Goal: Transaction & Acquisition: Purchase product/service

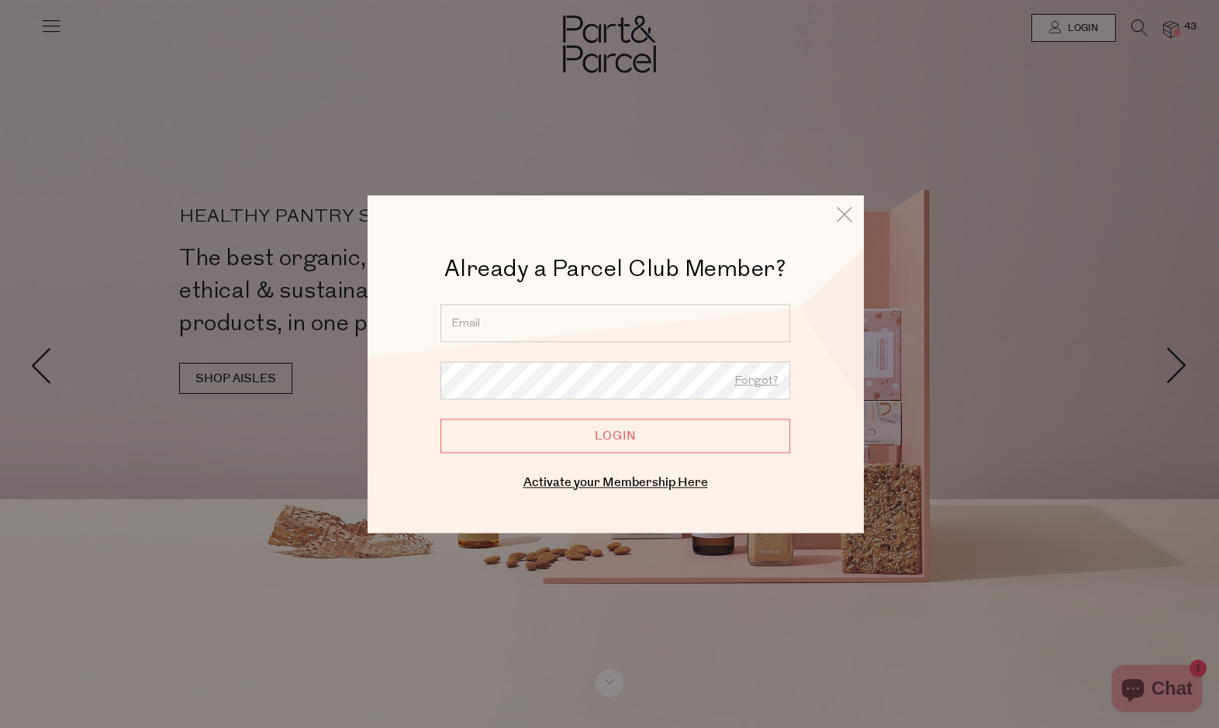
type input "e.schultz1@hotmail.com"
click at [615, 436] on input "Login" at bounding box center [616, 436] width 350 height 34
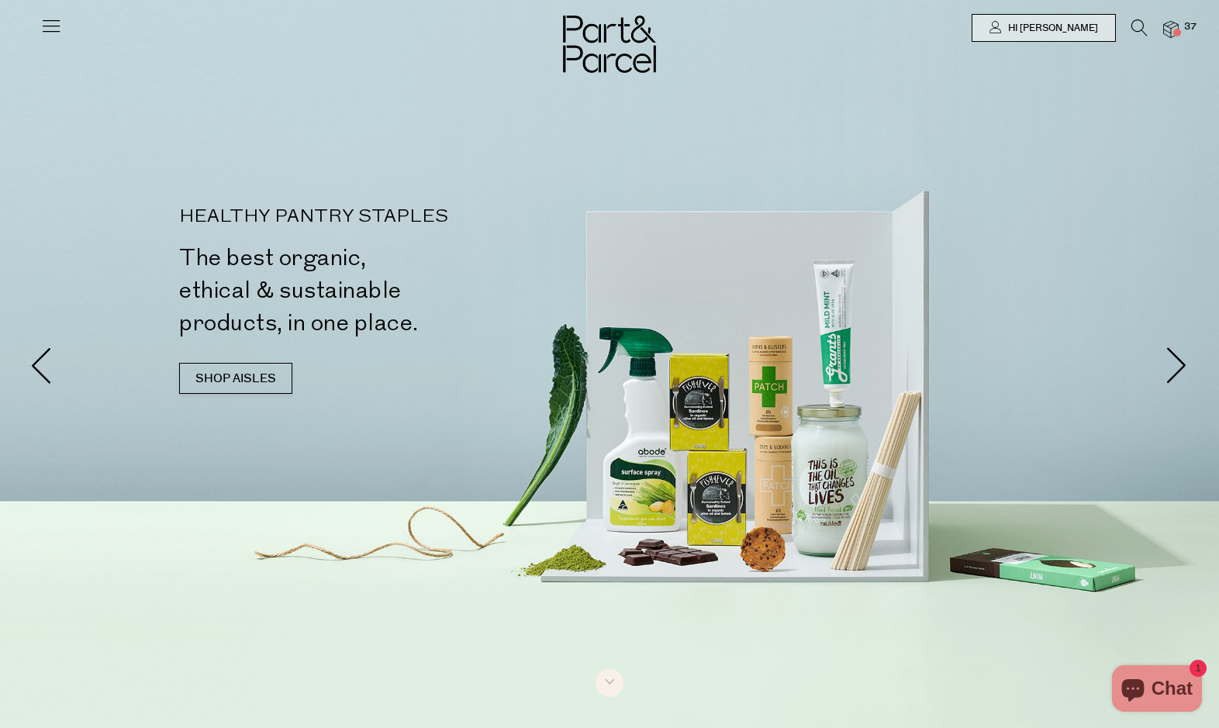
click at [53, 23] on icon at bounding box center [51, 26] width 22 height 22
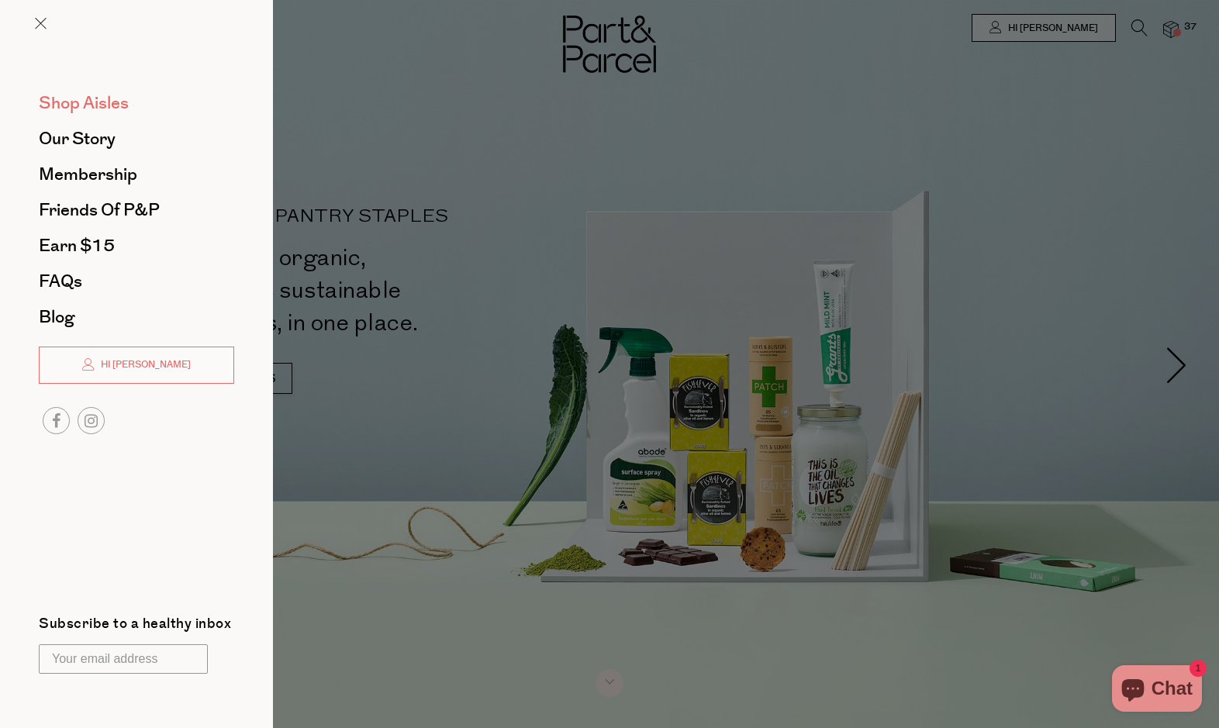
click at [73, 98] on span "Shop Aisles" at bounding box center [84, 103] width 90 height 25
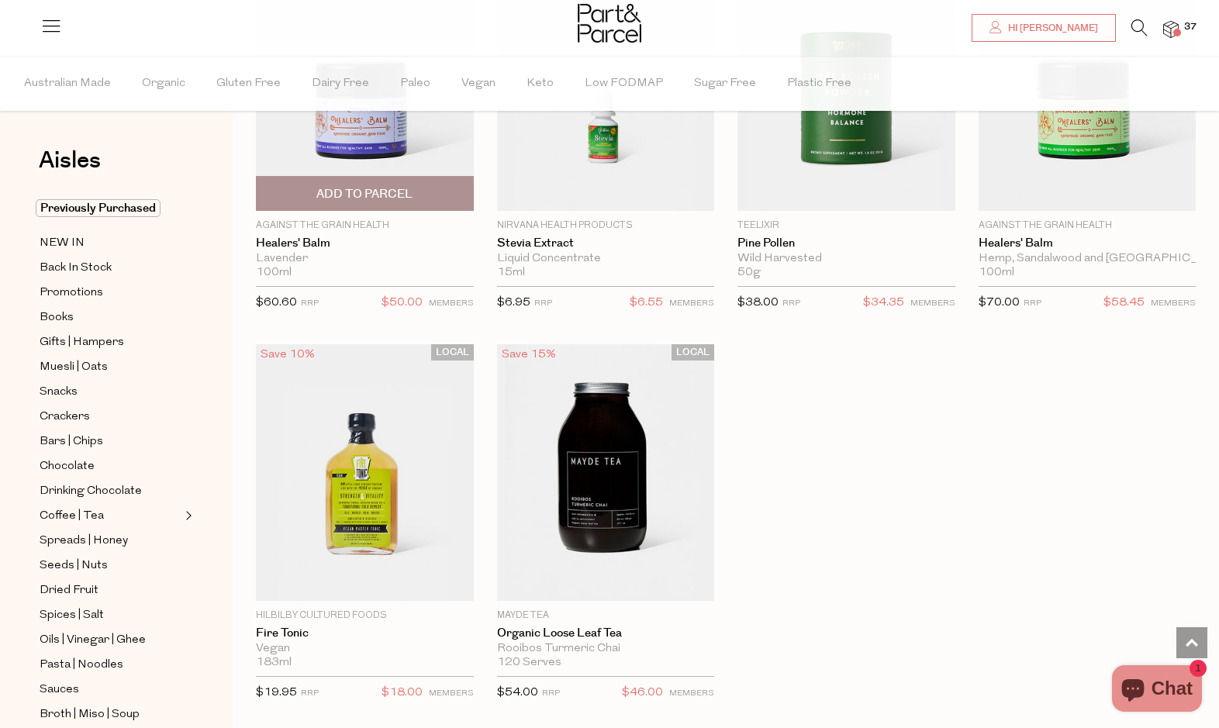
scroll to position [4541, 0]
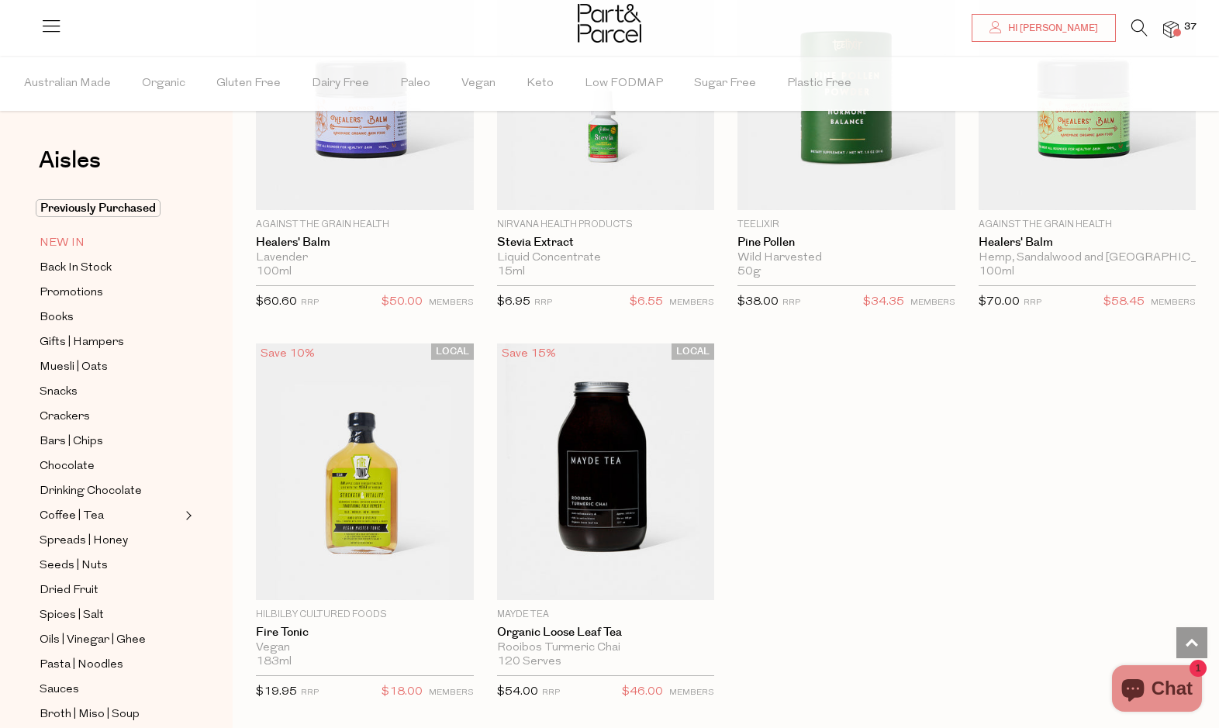
click at [64, 252] on span "NEW IN" at bounding box center [62, 243] width 45 height 19
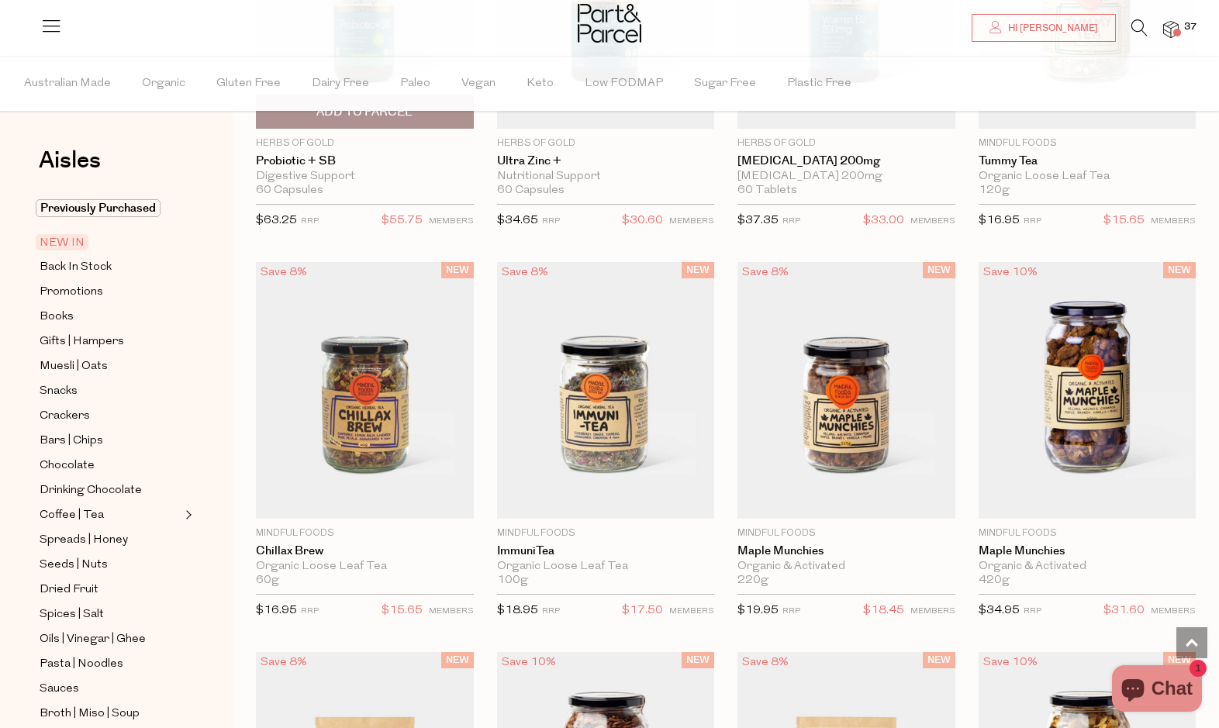
scroll to position [1115, 0]
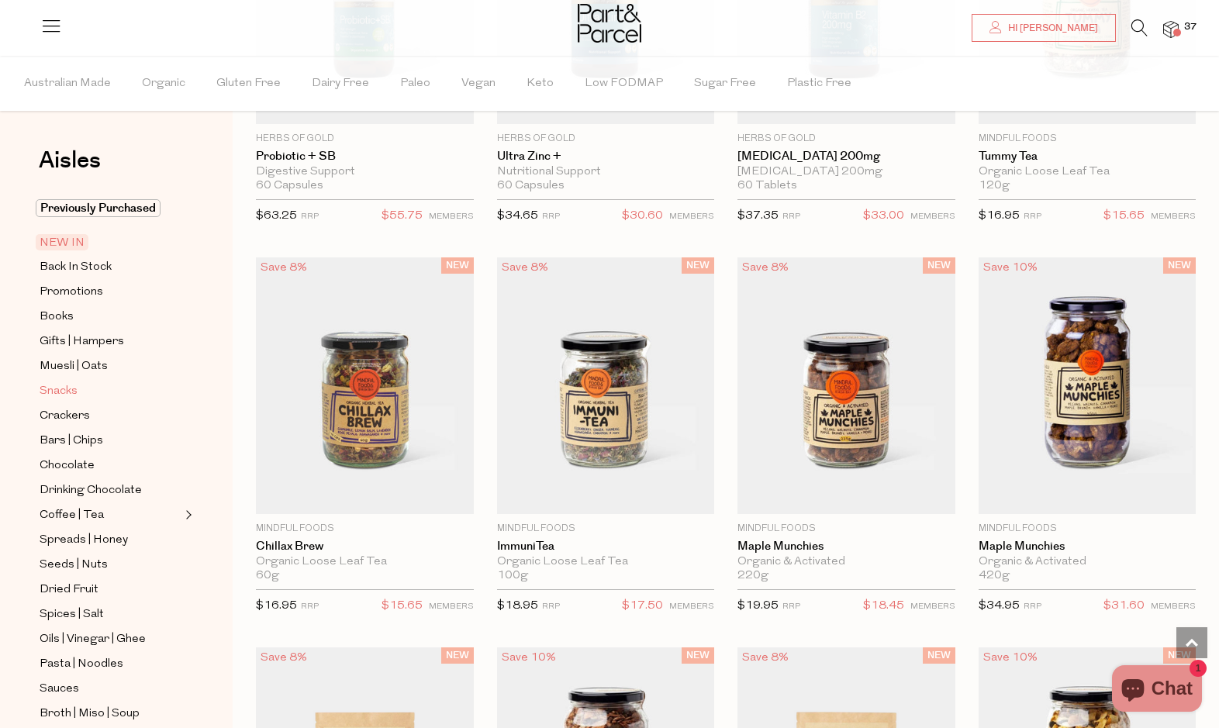
click at [61, 389] on span "Snacks" at bounding box center [59, 391] width 38 height 19
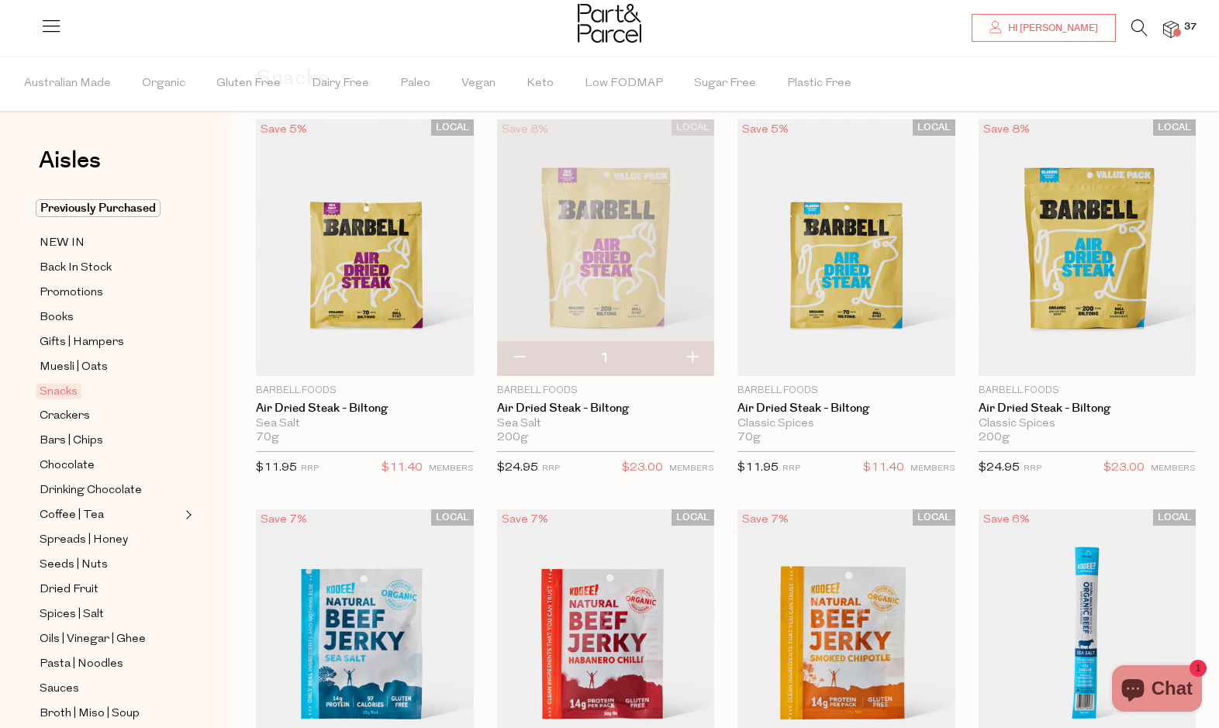
scroll to position [86, 0]
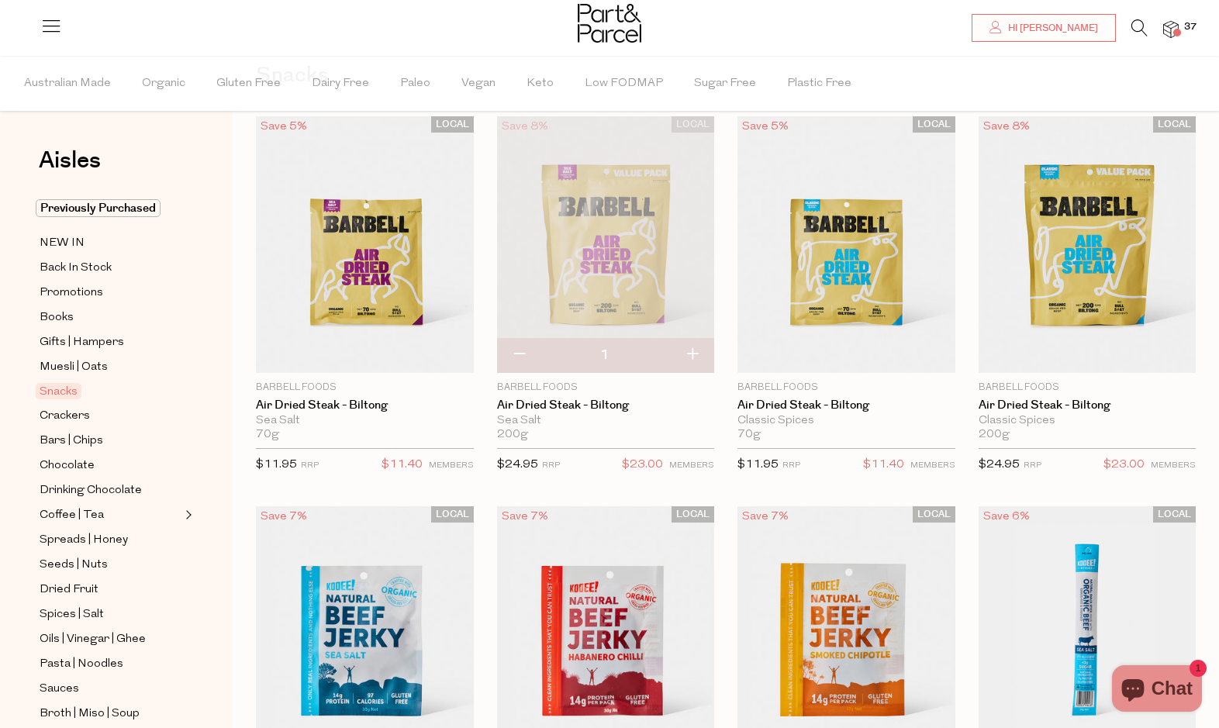
click at [693, 351] on button "button" at bounding box center [692, 355] width 44 height 34
type input "2"
click at [617, 230] on img at bounding box center [606, 244] width 218 height 257
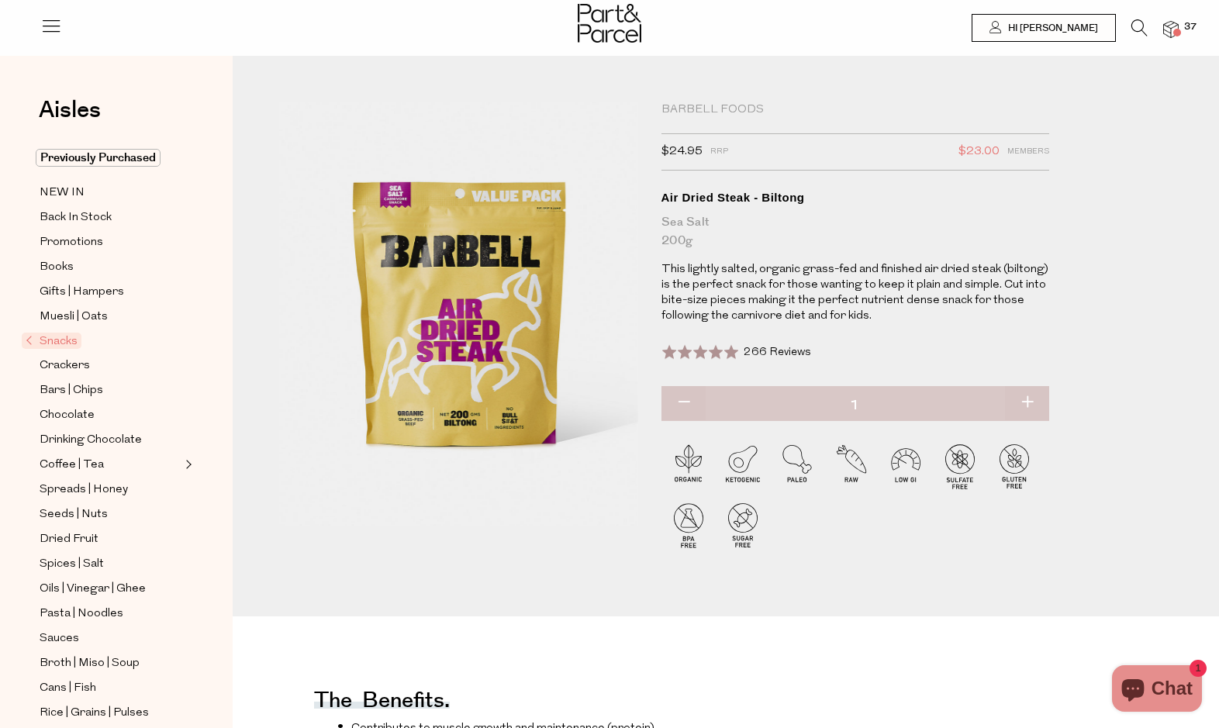
click at [1167, 23] on img at bounding box center [1171, 30] width 16 height 18
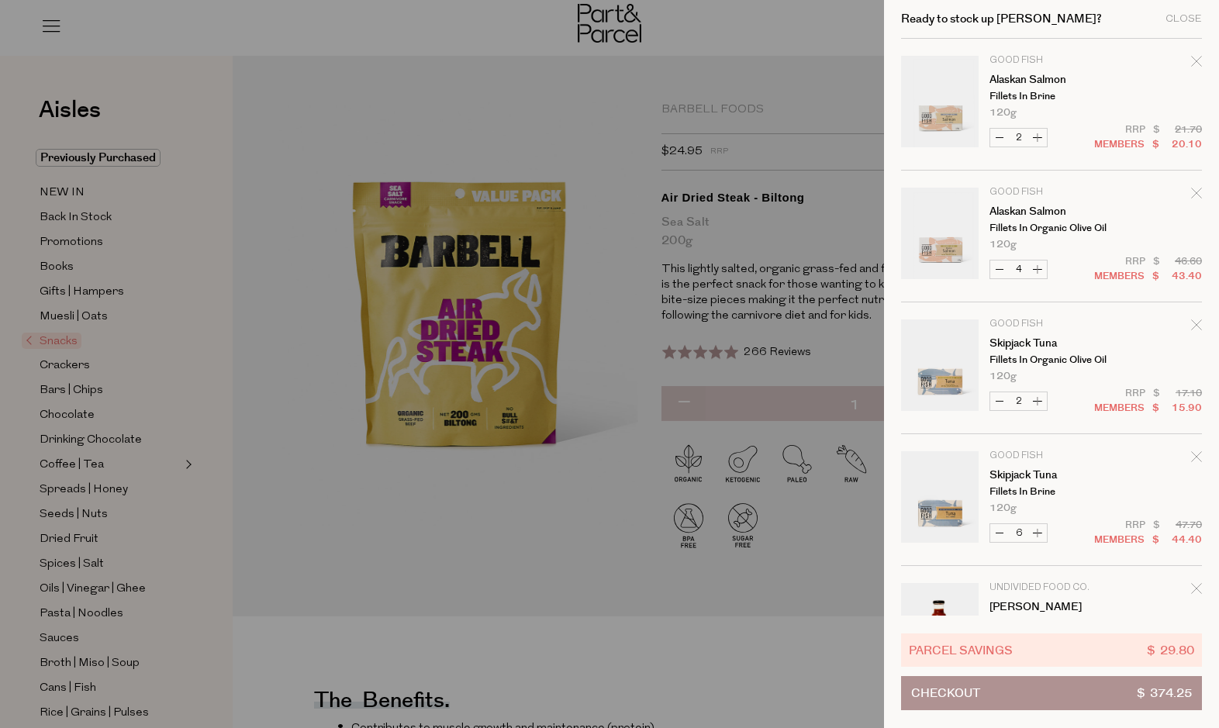
click at [769, 95] on div at bounding box center [609, 364] width 1219 height 728
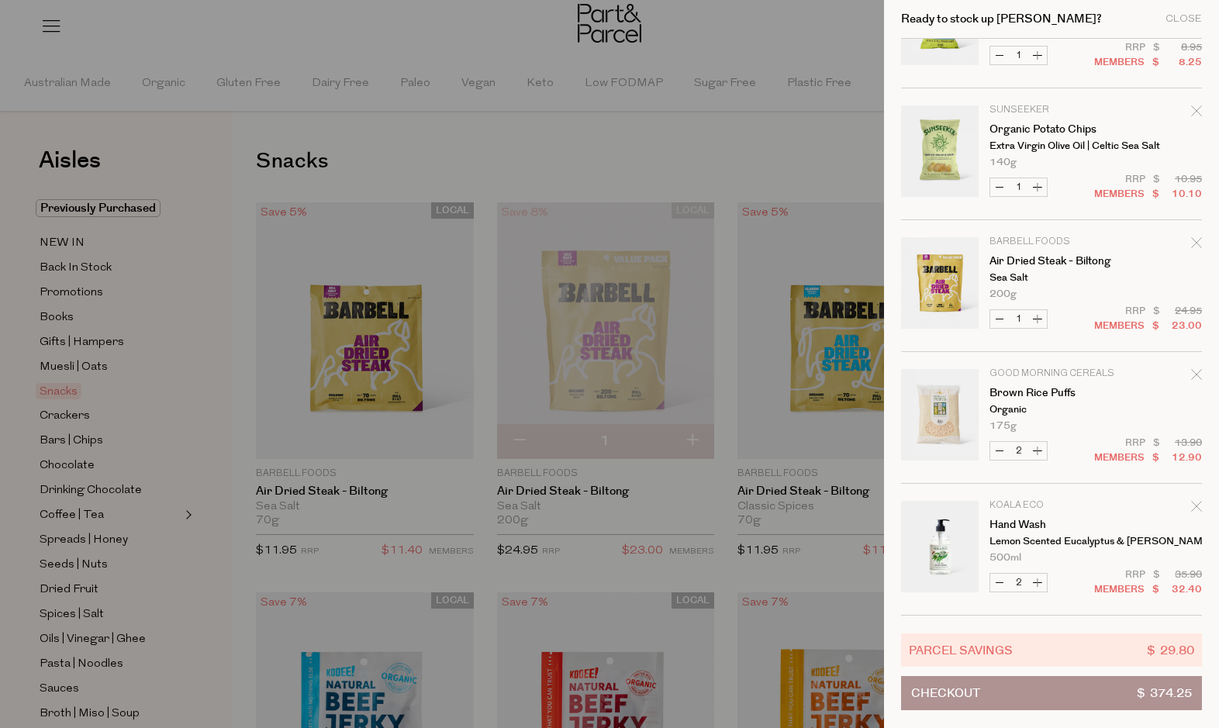
scroll to position [2456, 0]
click at [1194, 503] on icon "Remove Hand Wash" at bounding box center [1196, 506] width 11 height 11
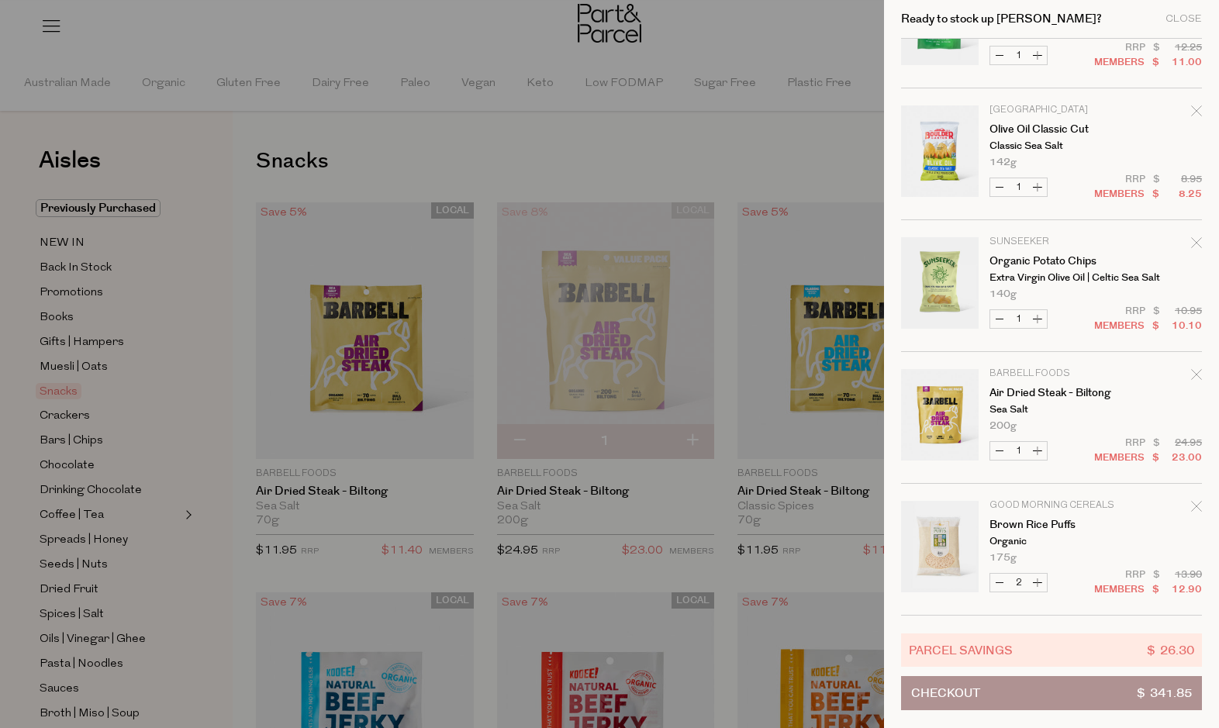
scroll to position [2324, 0]
click at [1194, 501] on icon "Remove Brown Rice Puffs" at bounding box center [1196, 506] width 11 height 11
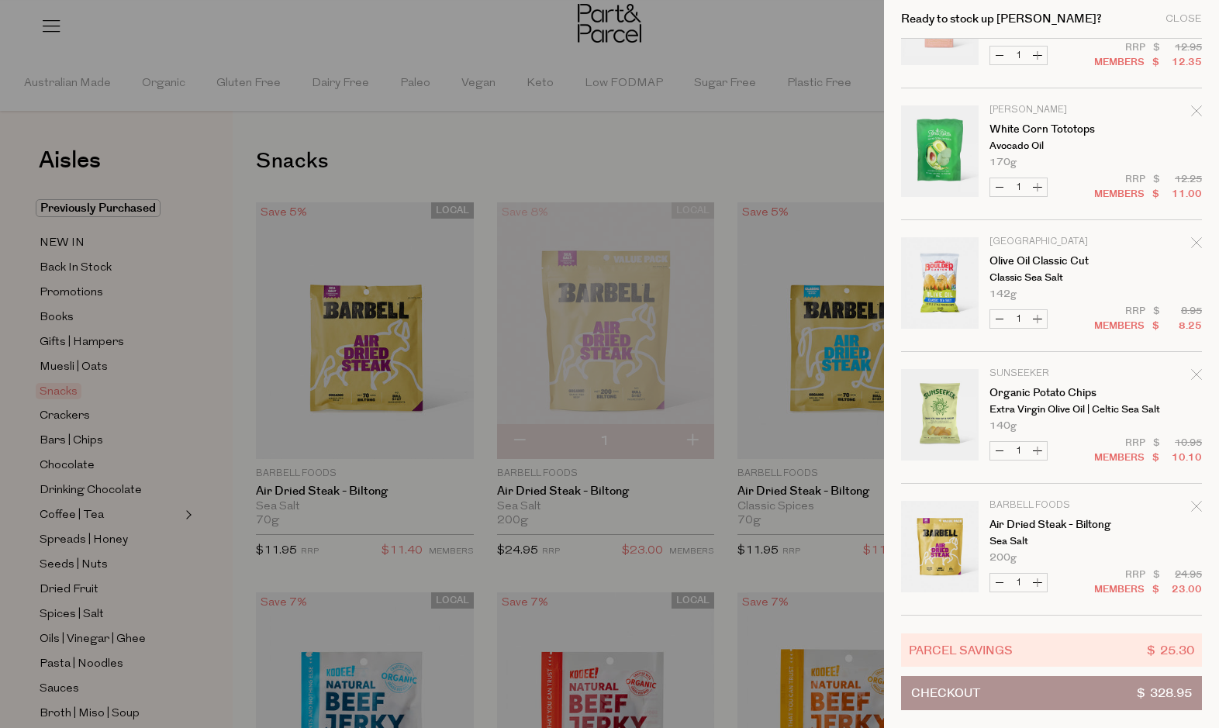
scroll to position [2192, 0]
click at [1036, 580] on button "Increase Air Dried Steak - Biltong" at bounding box center [1038, 583] width 19 height 18
type input "2"
click at [1035, 583] on button "Increase Air Dried Steak - Biltong" at bounding box center [1038, 583] width 19 height 18
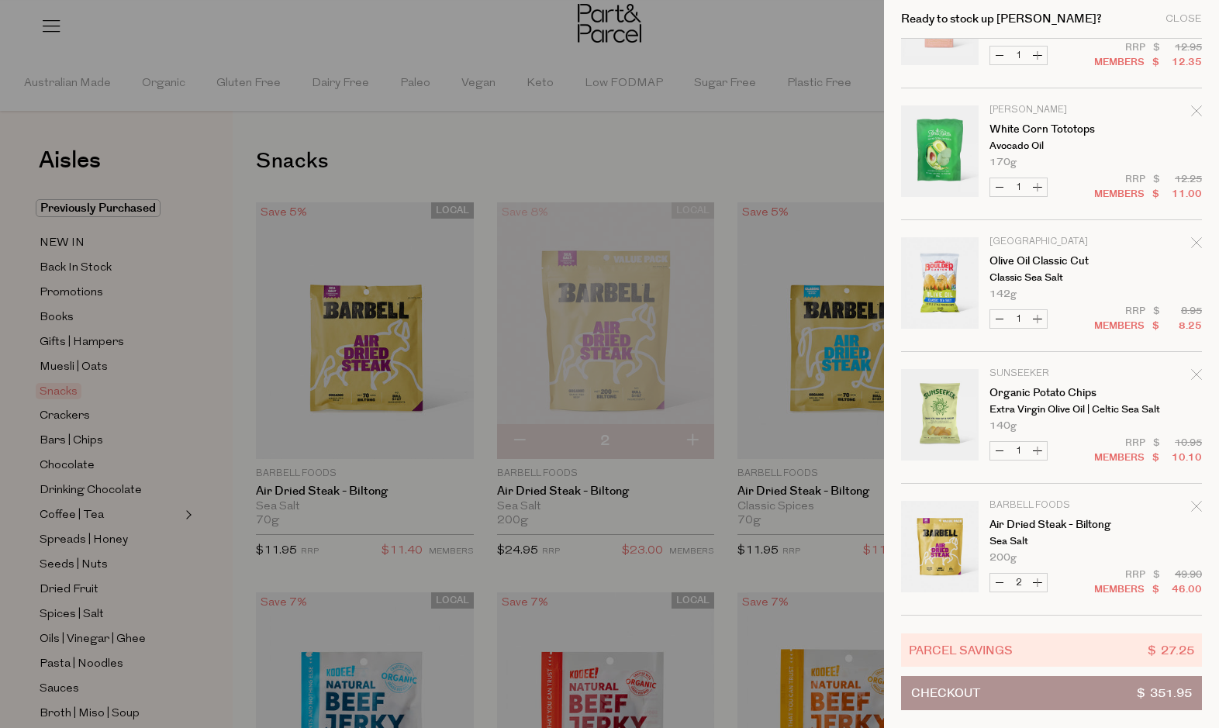
type input "3"
click at [1035, 584] on button "Increase Air Dried Steak - Biltong" at bounding box center [1038, 583] width 19 height 18
type input "4"
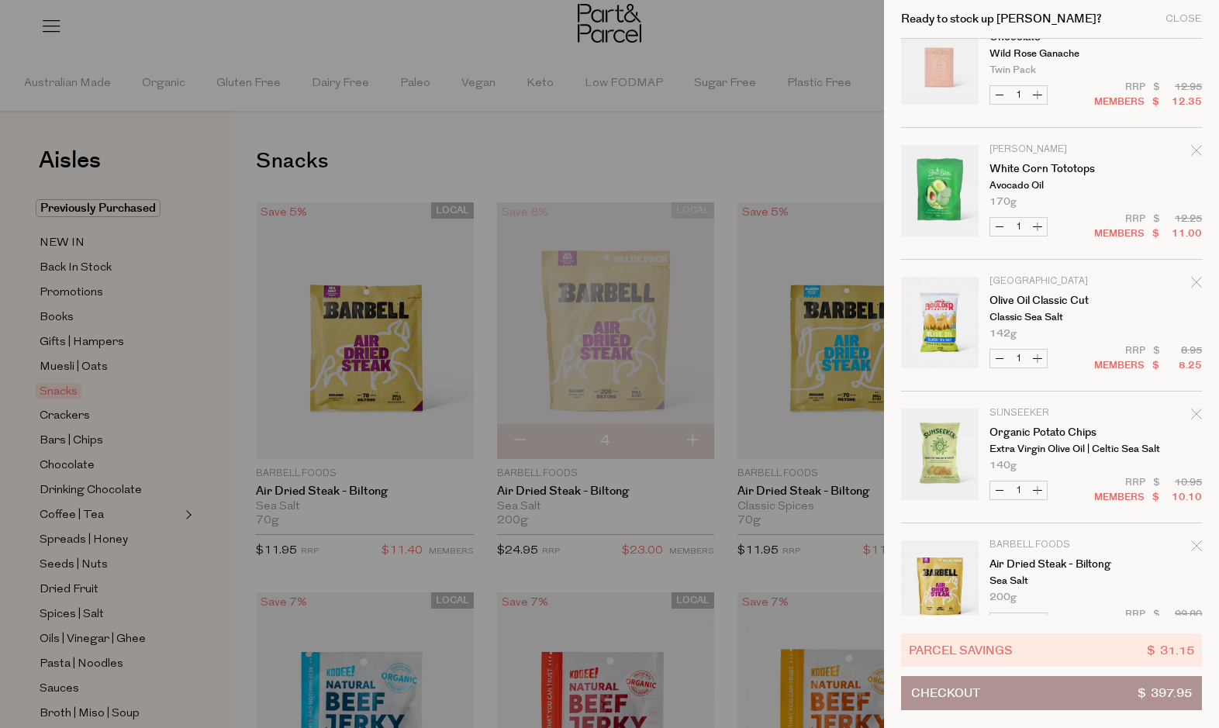
scroll to position [2150, 0]
click at [1038, 359] on button "Increase Olive Oil Classic Cut" at bounding box center [1038, 361] width 19 height 18
type input "2"
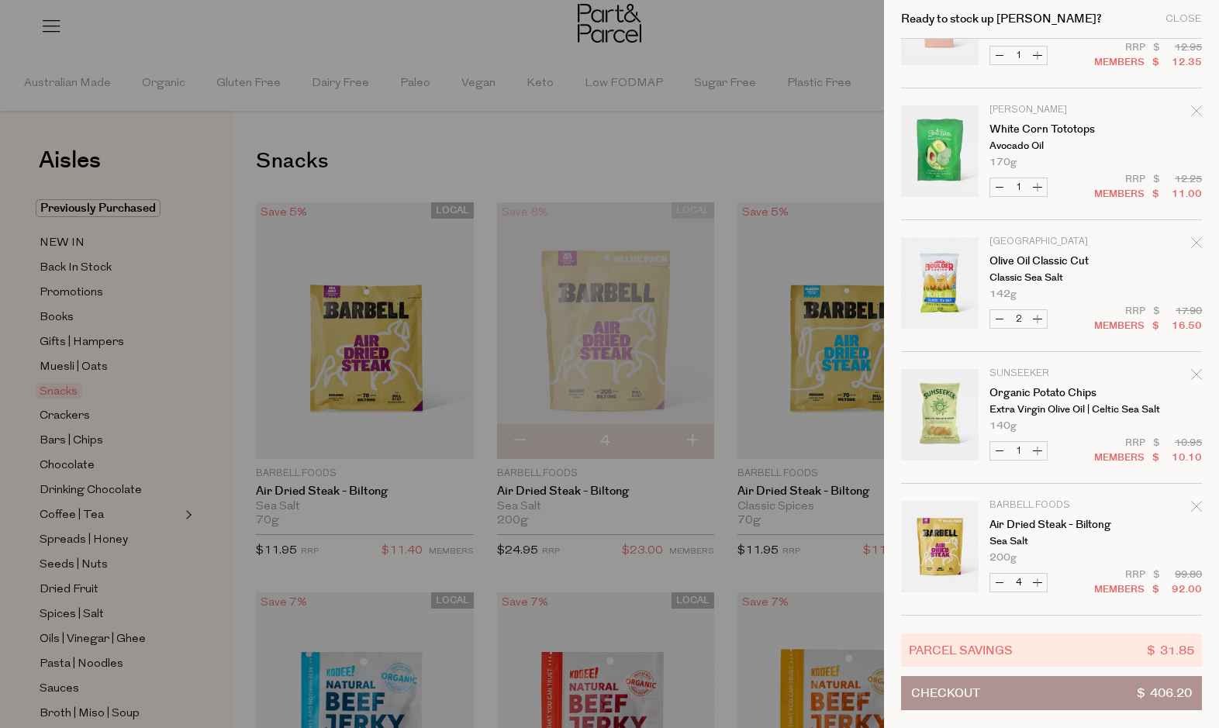
scroll to position [2192, 0]
click at [1038, 449] on button "Increase Organic Potato Chips" at bounding box center [1038, 451] width 19 height 18
type input "2"
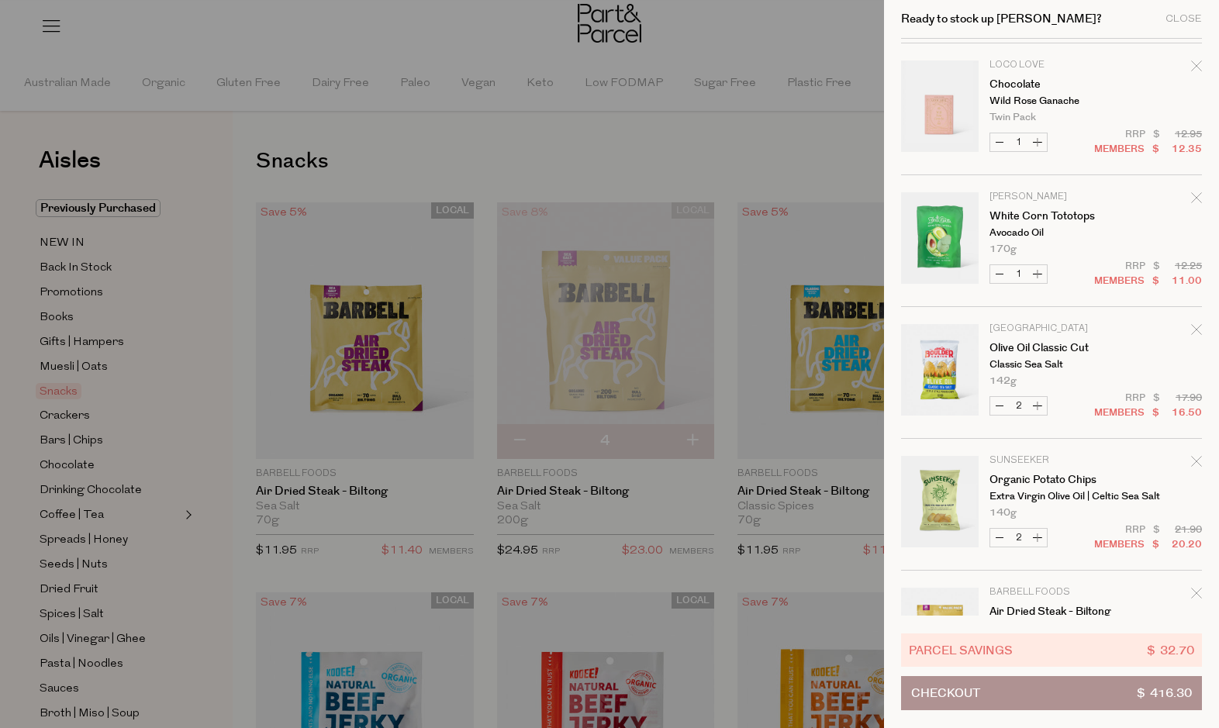
scroll to position [2075, 0]
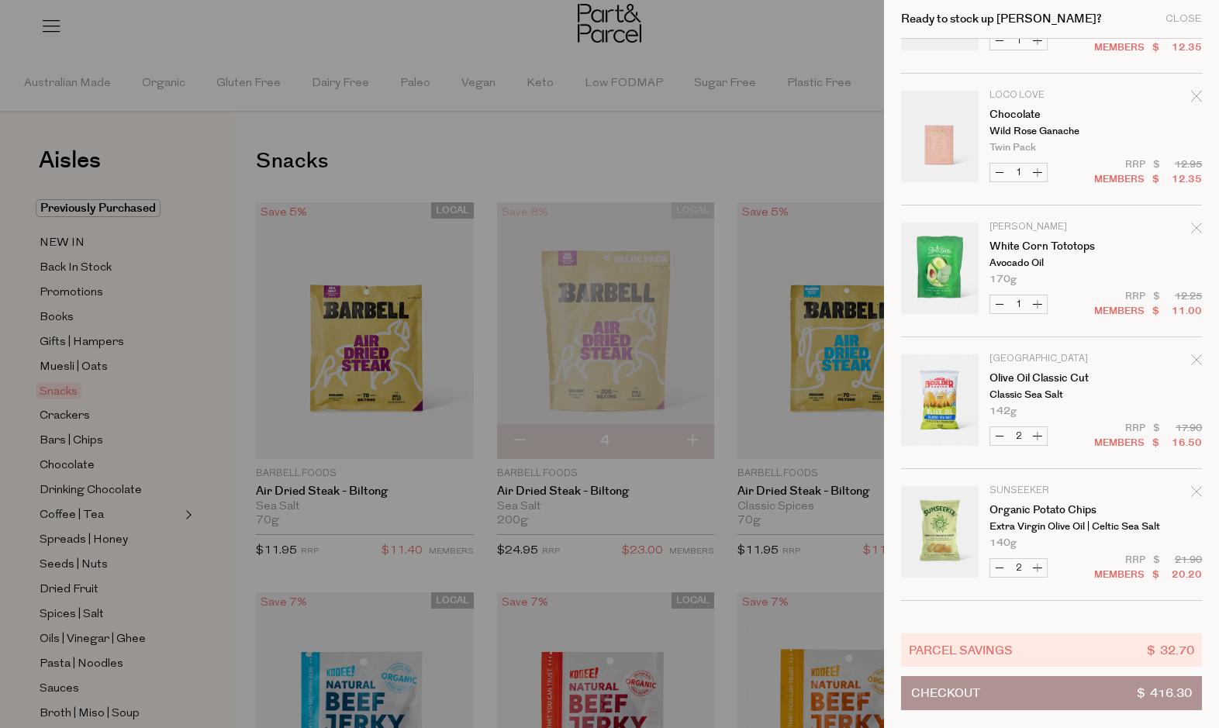
click at [1040, 302] on button "Increase White Corn Tototops" at bounding box center [1038, 305] width 19 height 18
type input "2"
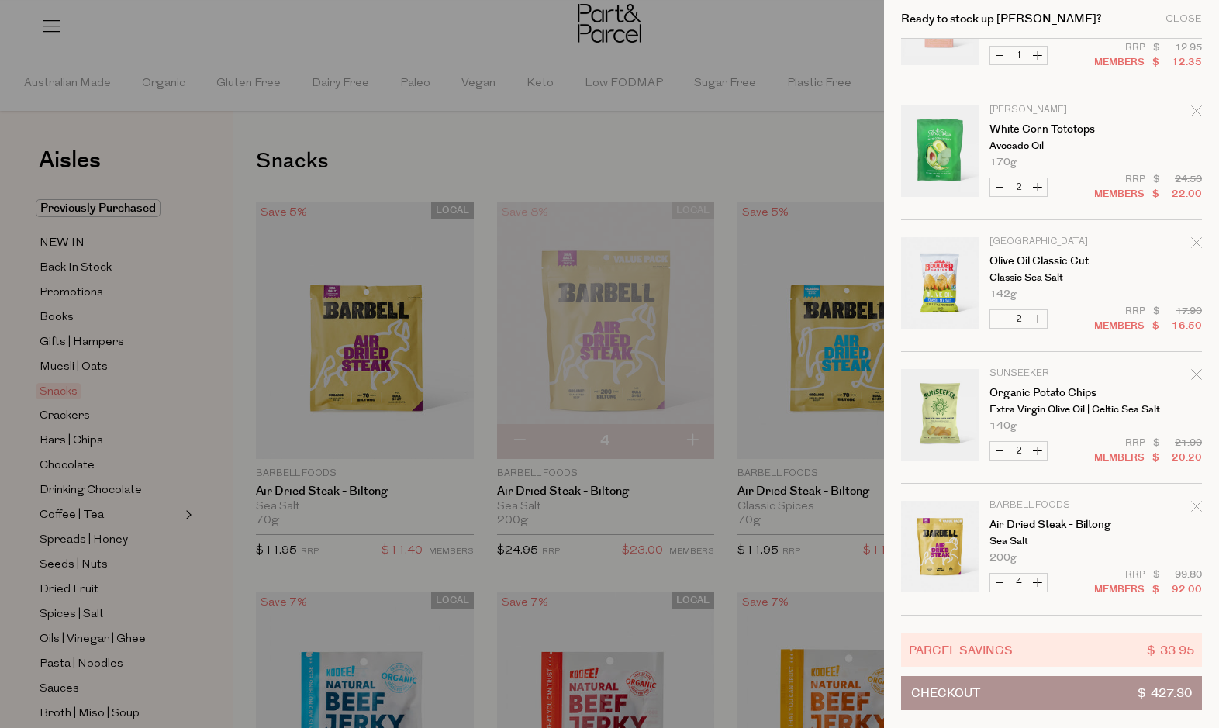
scroll to position [2192, 0]
click at [1035, 185] on button "Increase White Corn Tototops" at bounding box center [1038, 187] width 19 height 18
type input "3"
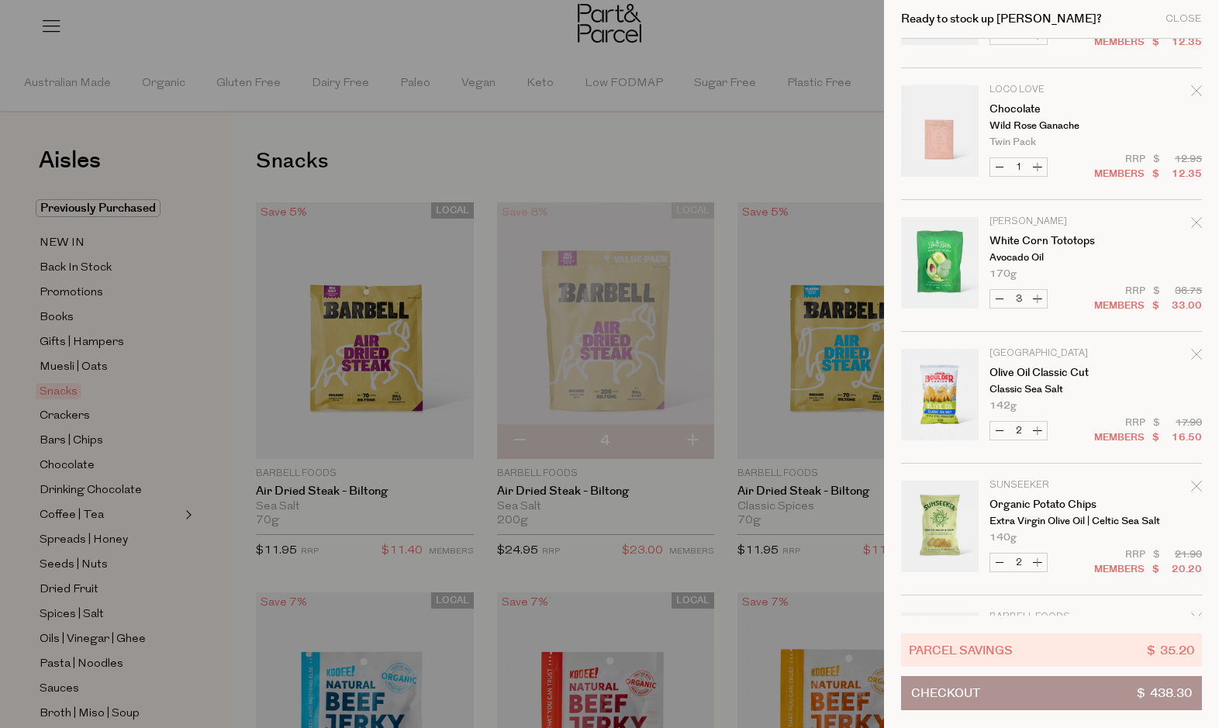
scroll to position [2085, 0]
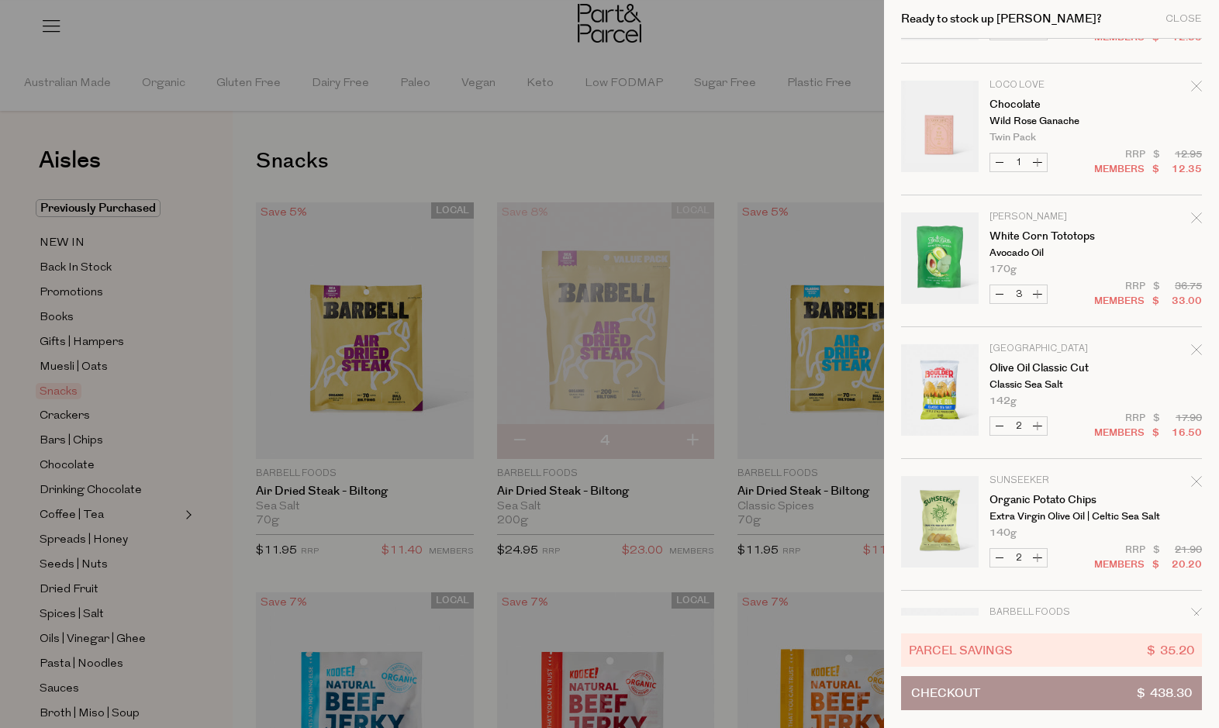
click at [1040, 295] on button "Increase White Corn Tototops" at bounding box center [1038, 294] width 19 height 18
type input "4"
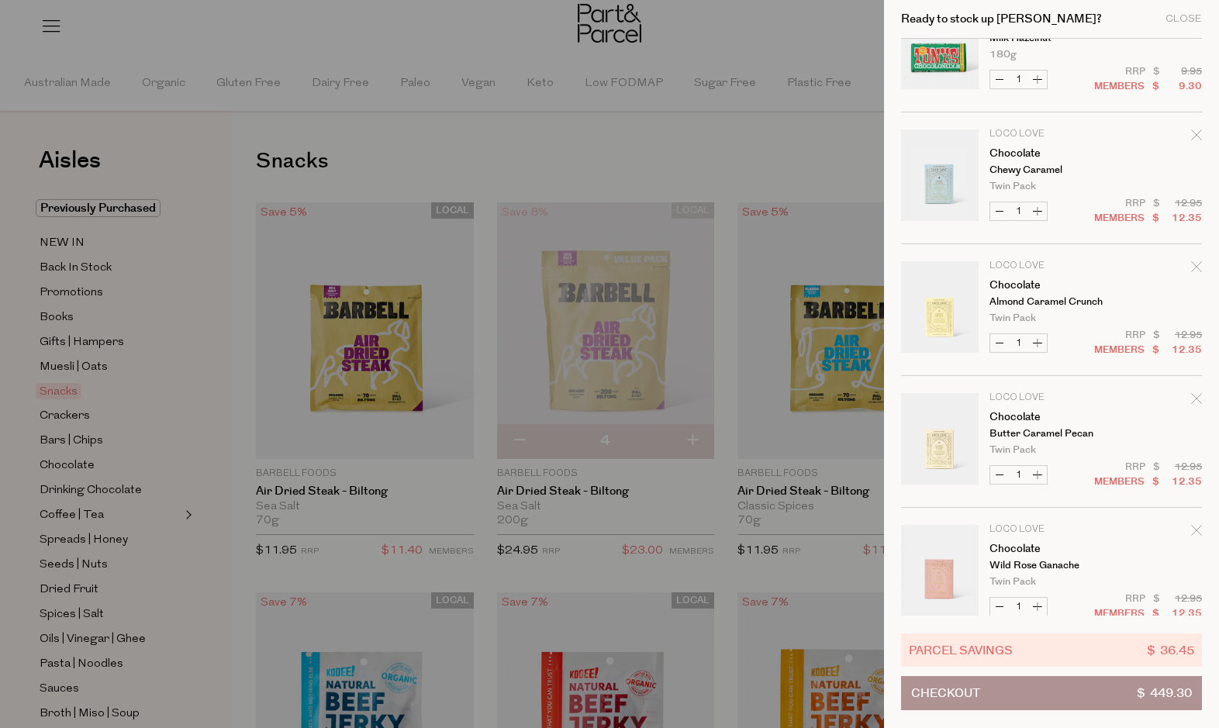
scroll to position [1647, 0]
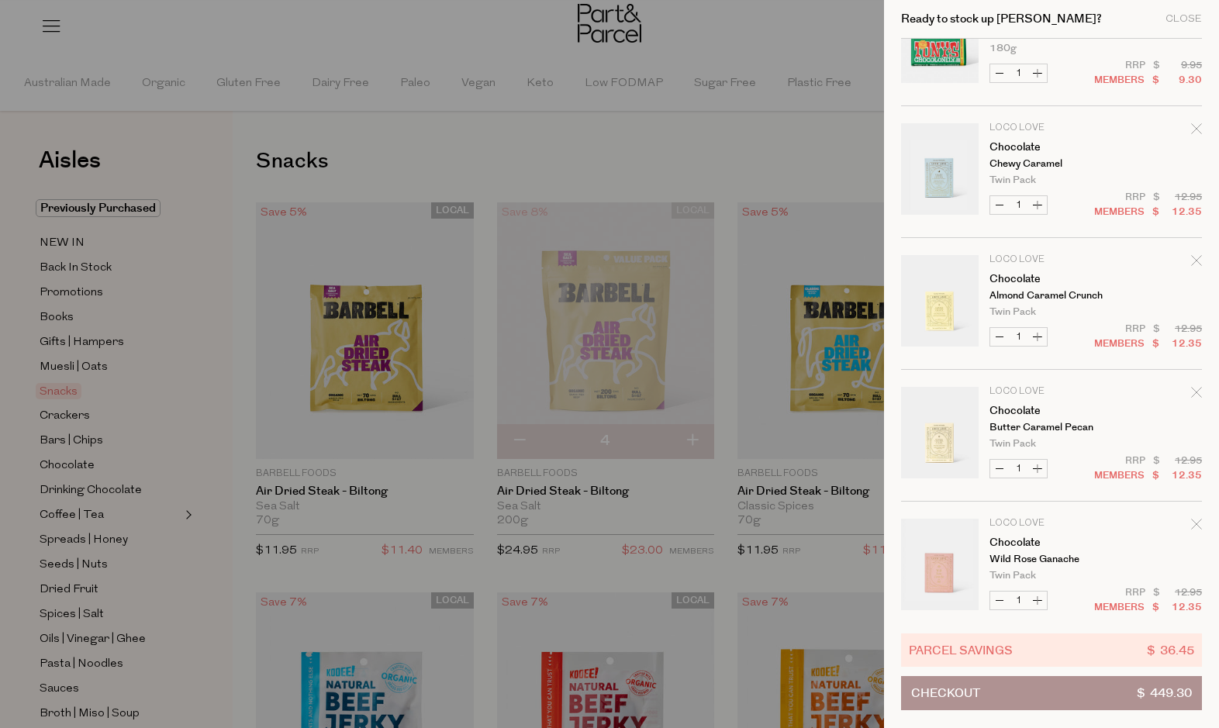
click at [1042, 466] on button "Increase Chocolate" at bounding box center [1038, 469] width 19 height 18
type input "2"
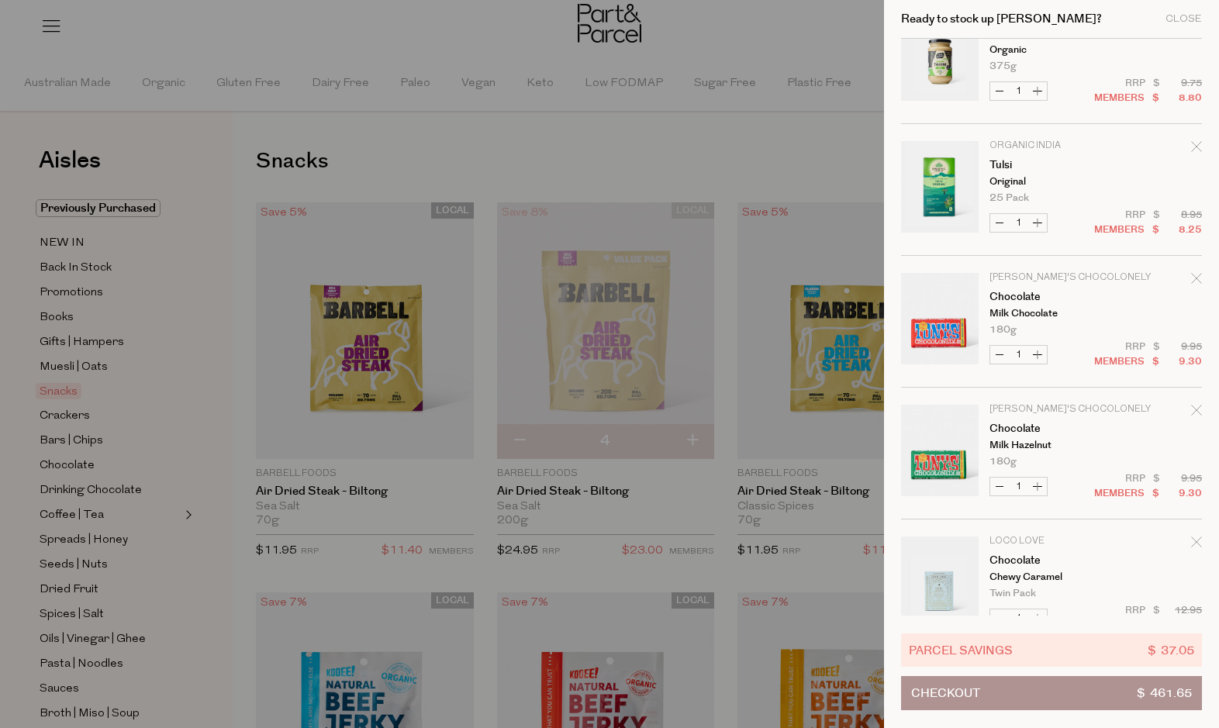
scroll to position [1232, 0]
click at [1191, 279] on icon "Remove Chocolate" at bounding box center [1196, 280] width 11 height 11
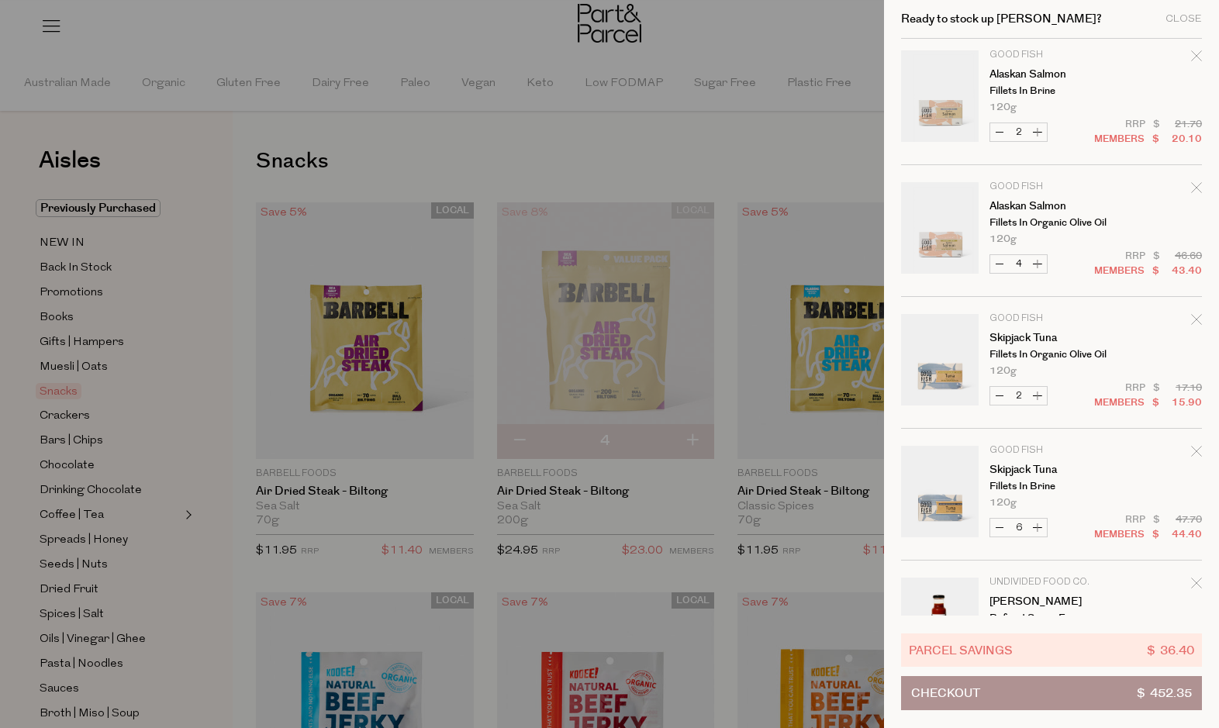
scroll to position [0, 0]
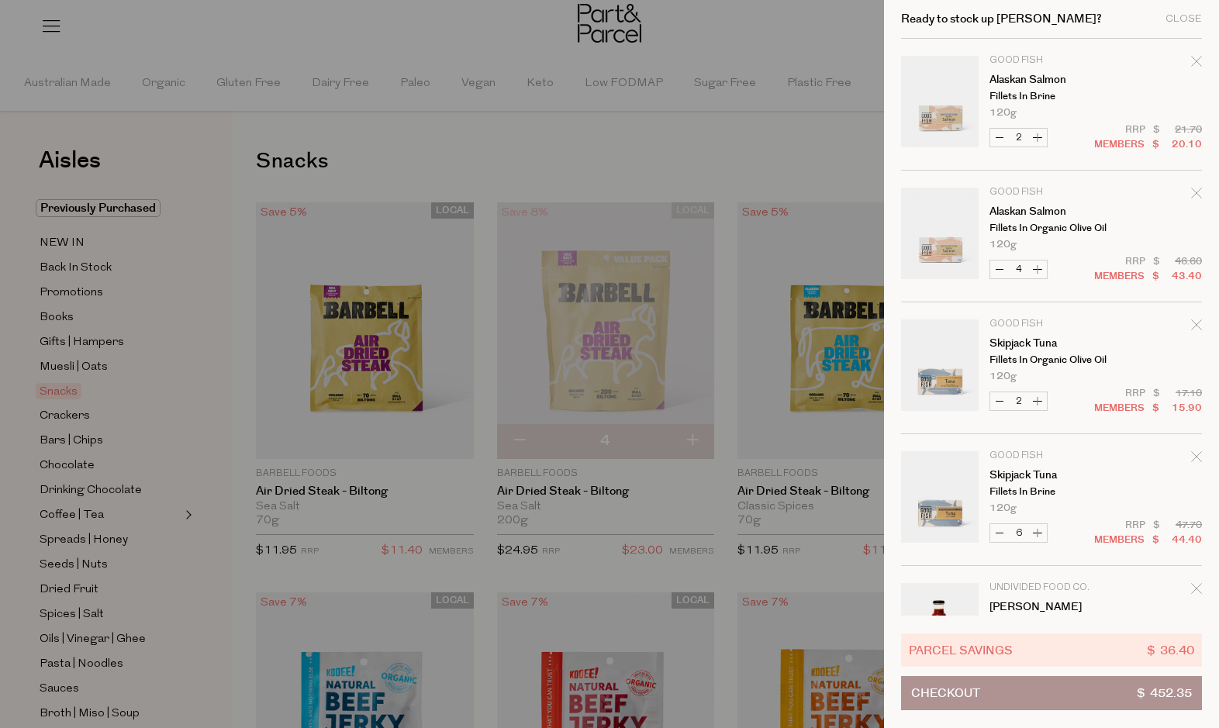
click at [768, 176] on div at bounding box center [609, 364] width 1219 height 728
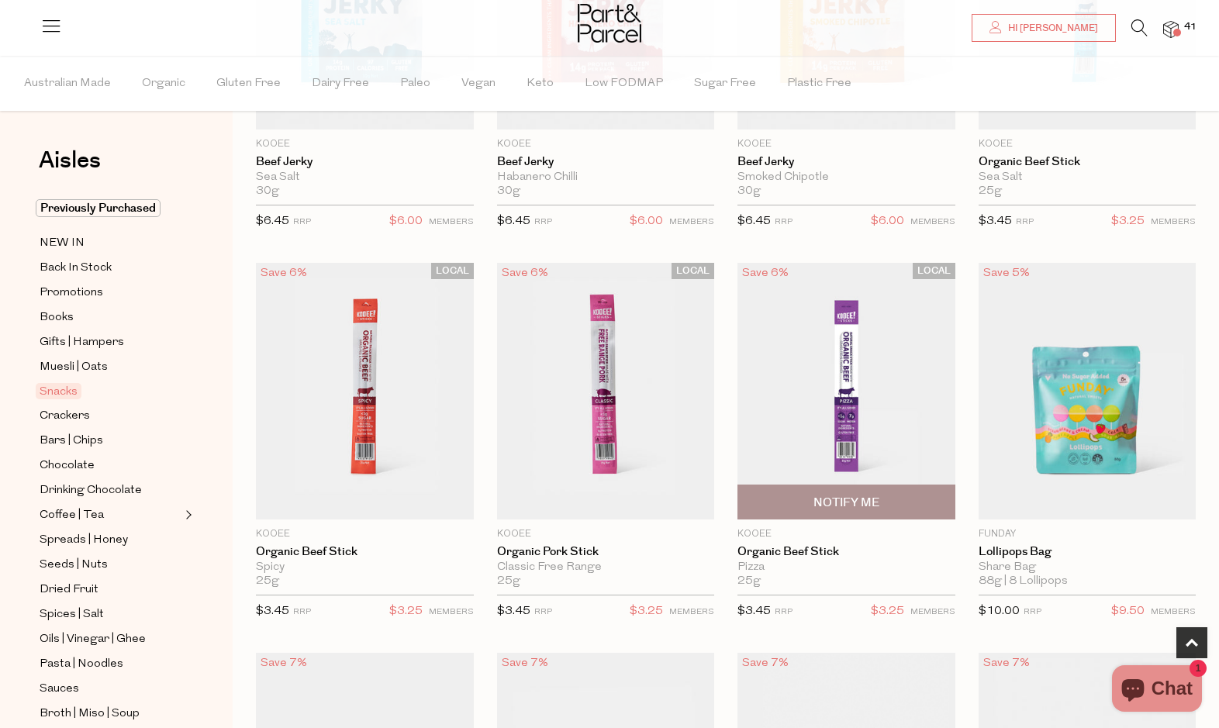
scroll to position [735, 0]
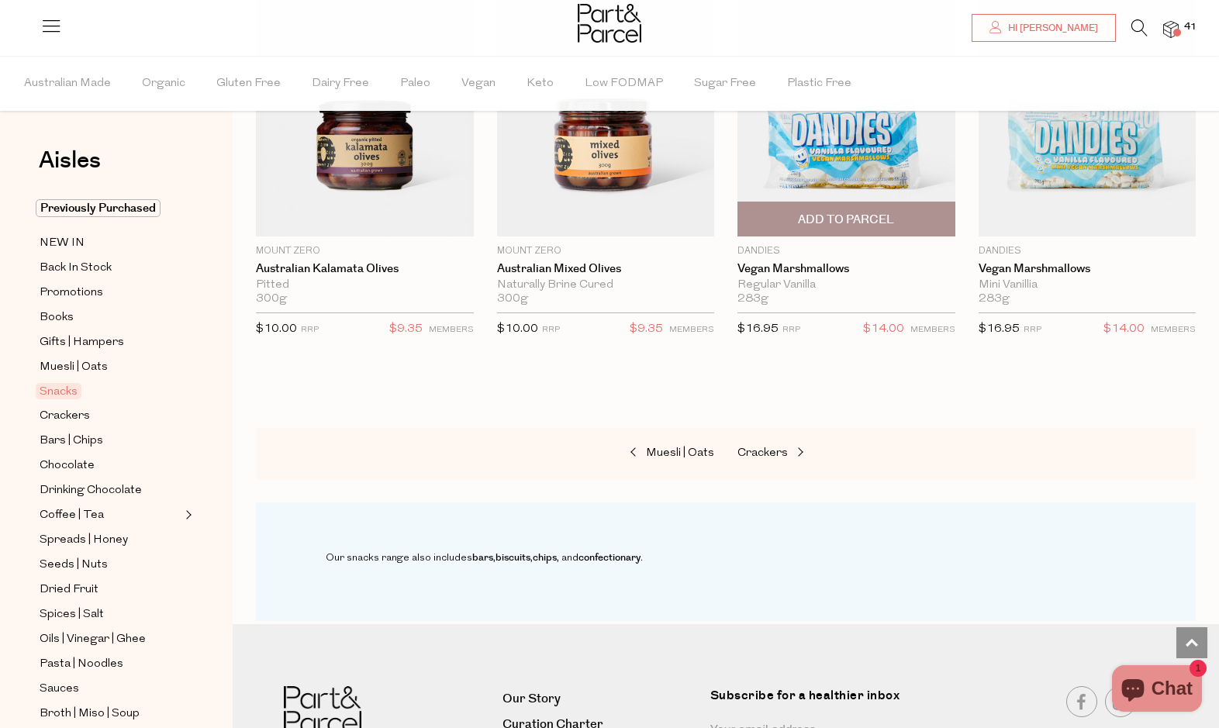
scroll to position [6468, 0]
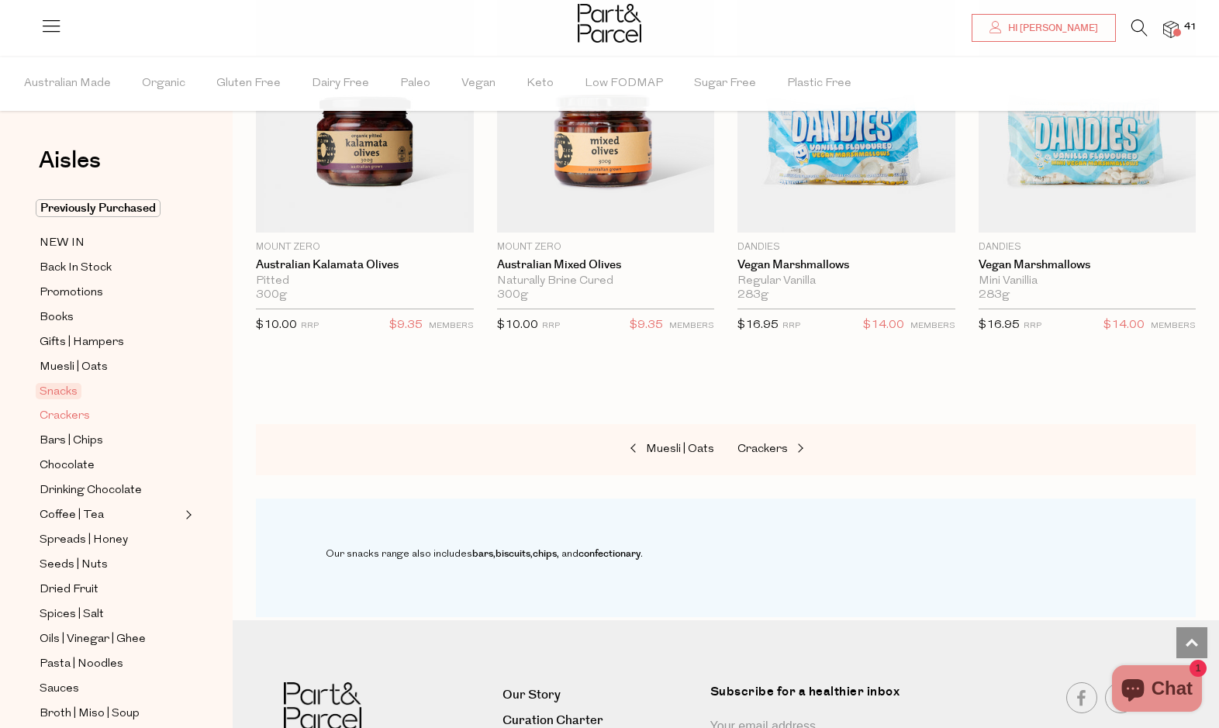
click at [82, 421] on span "Crackers" at bounding box center [65, 416] width 50 height 19
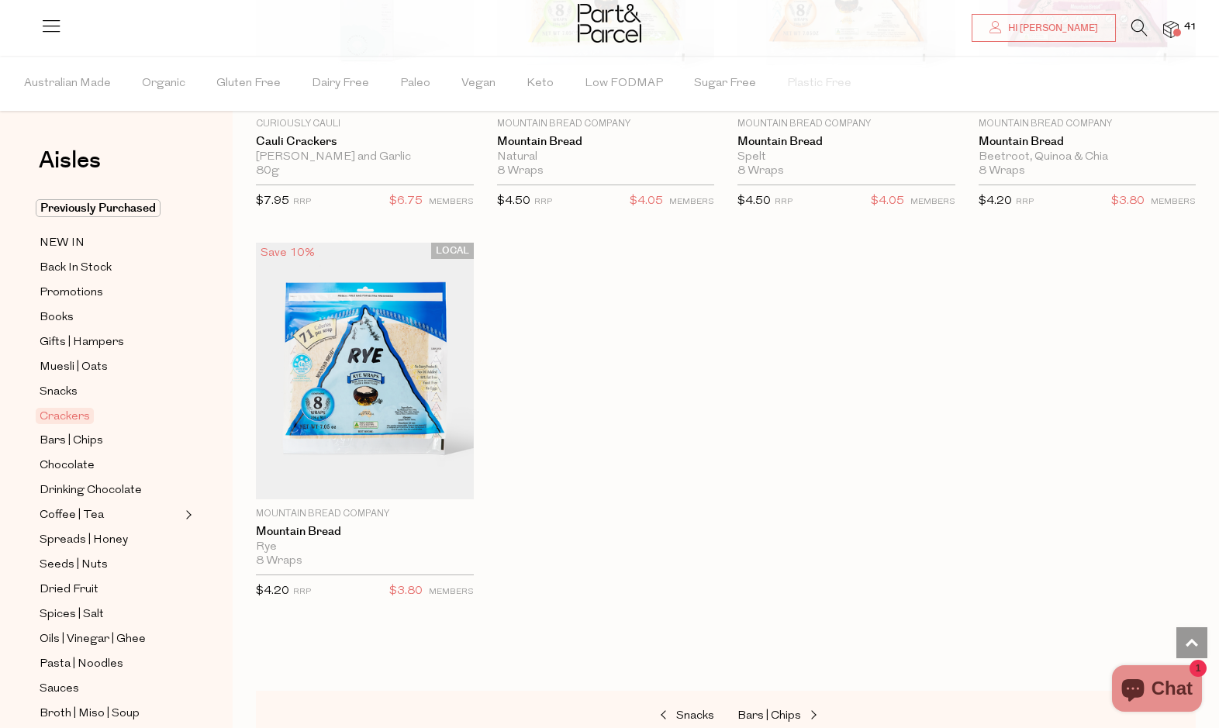
scroll to position [3502, 0]
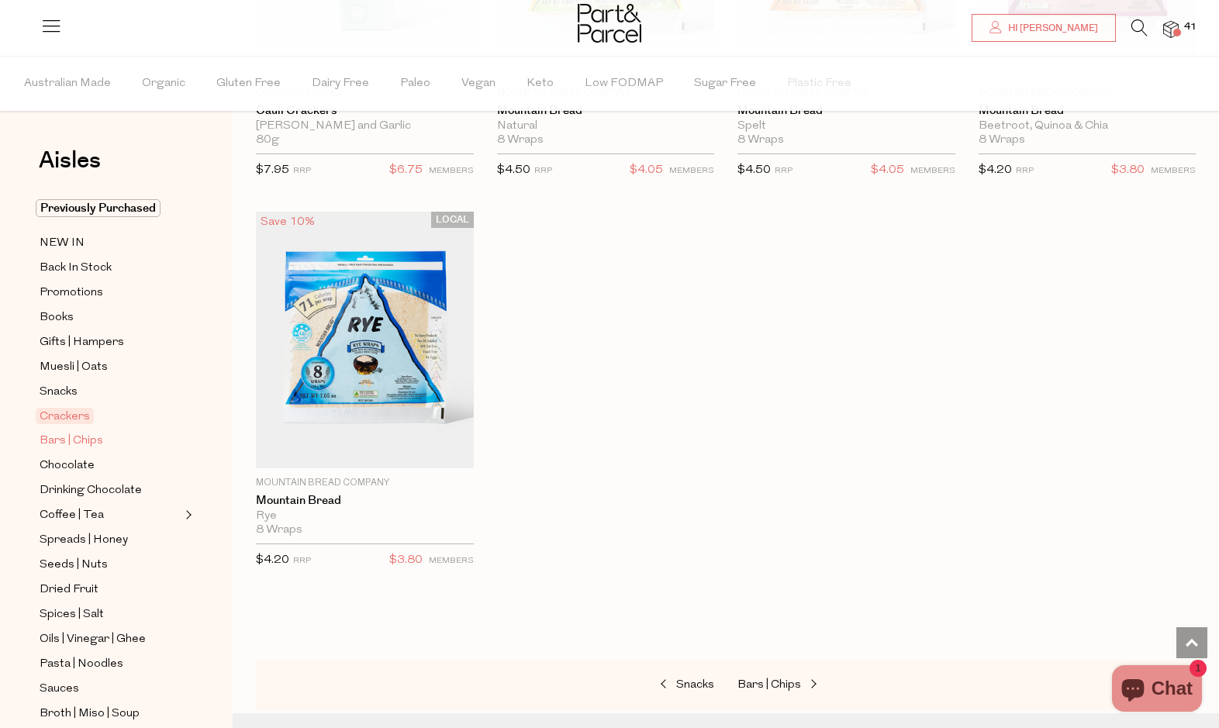
click at [79, 436] on span "Bars | Chips" at bounding box center [72, 441] width 64 height 19
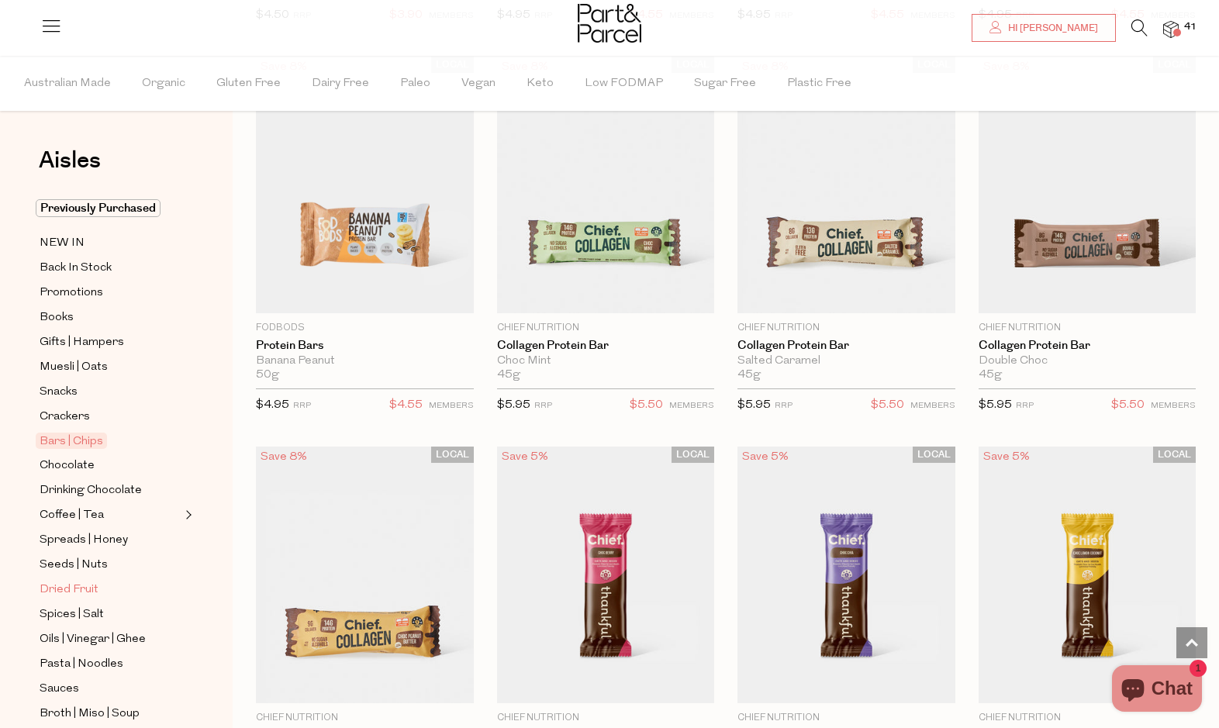
scroll to position [3003, 0]
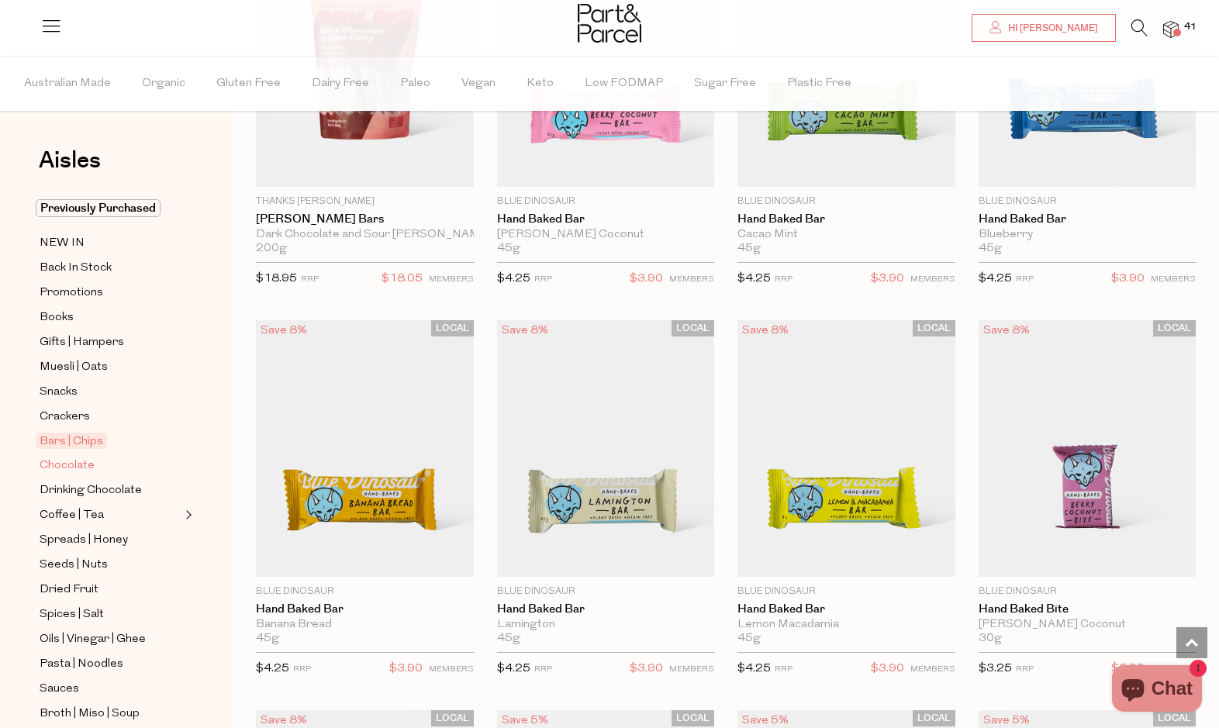
click at [62, 469] on span "Chocolate" at bounding box center [67, 466] width 55 height 19
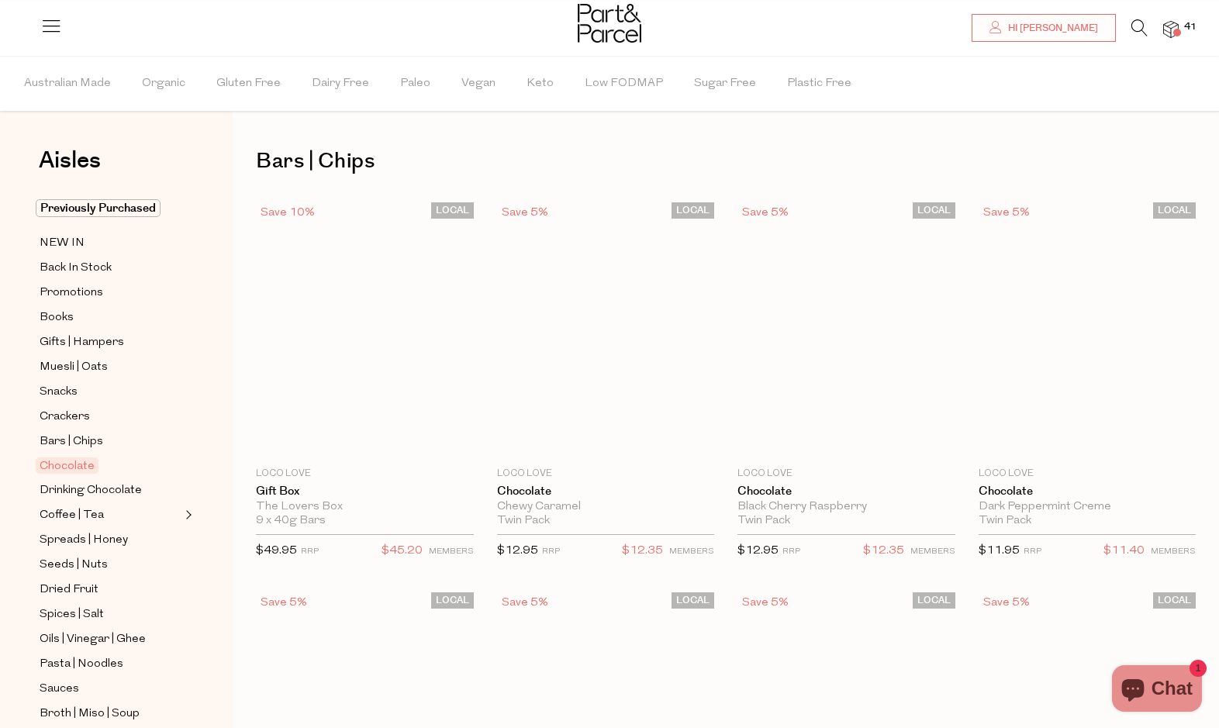
type input "2"
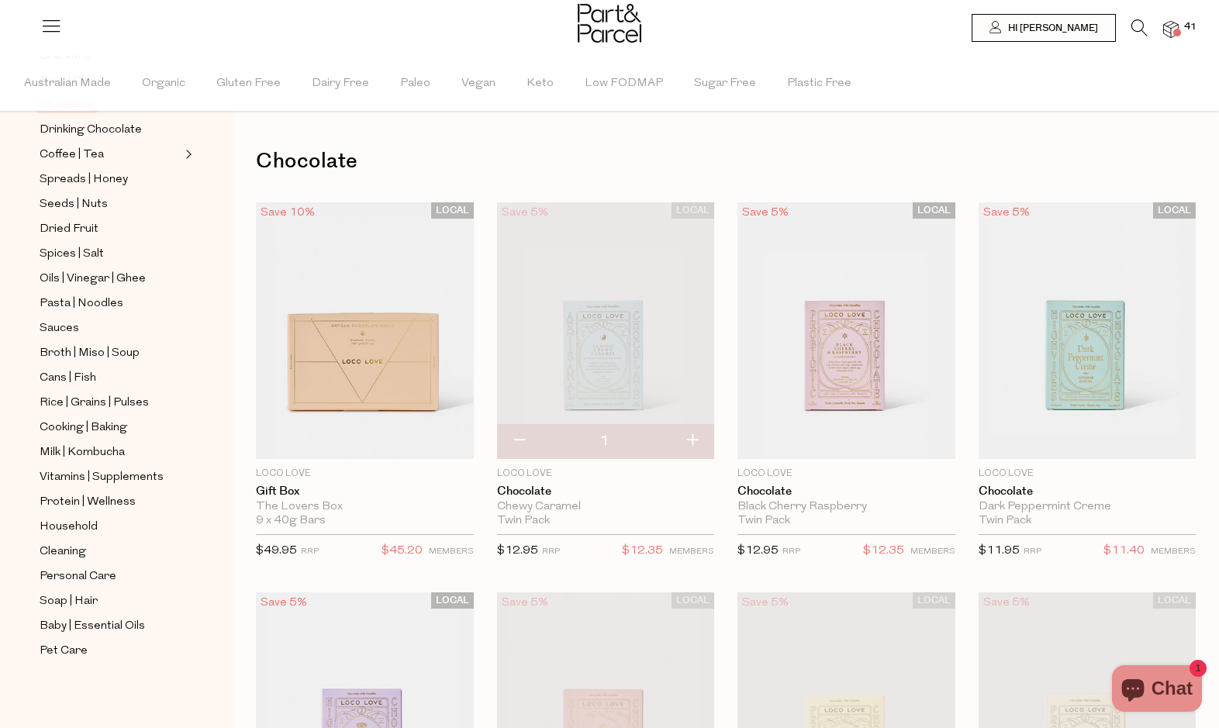
scroll to position [361, 0]
click at [92, 426] on span "Cooking | Baking" at bounding box center [84, 428] width 88 height 19
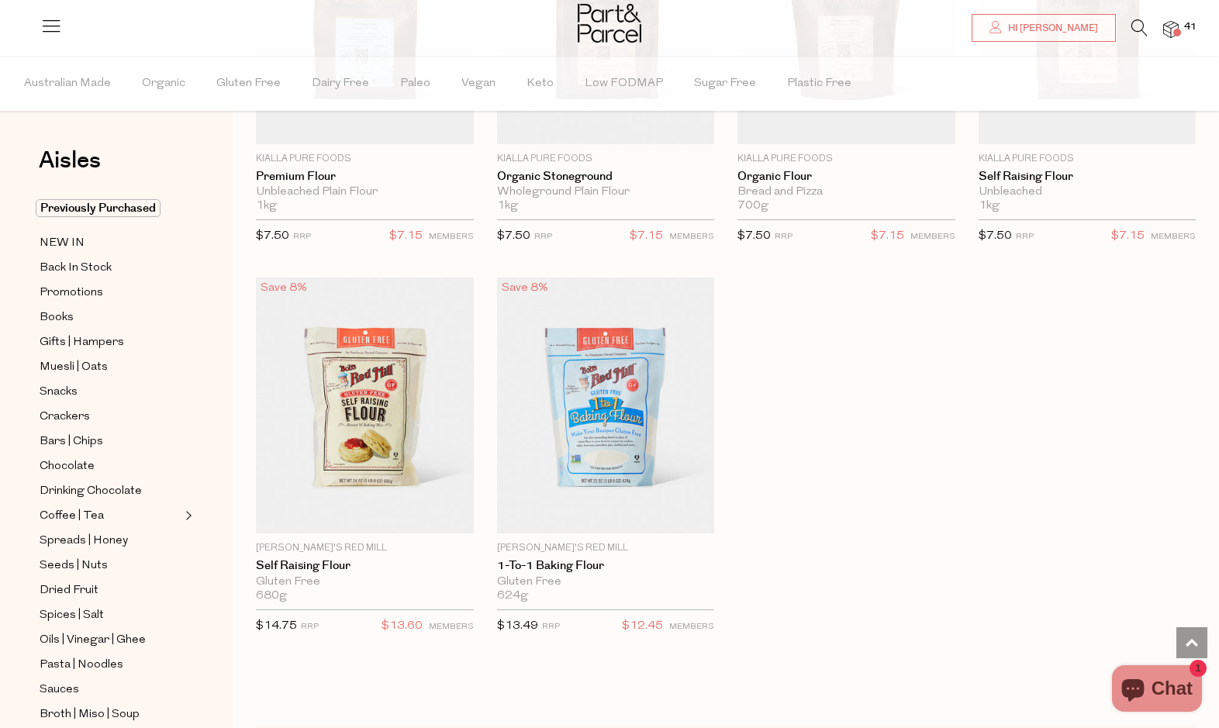
scroll to position [4629, 1]
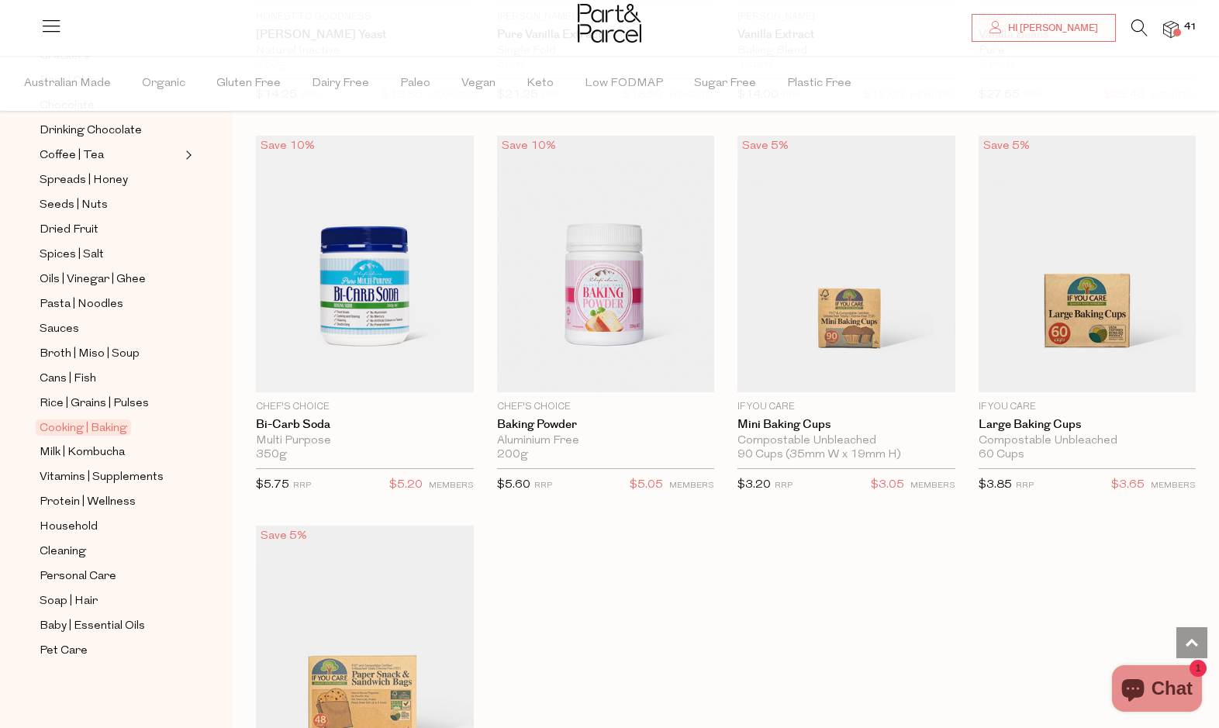
scroll to position [361, 0]
click at [66, 327] on span "Sauces" at bounding box center [60, 329] width 40 height 19
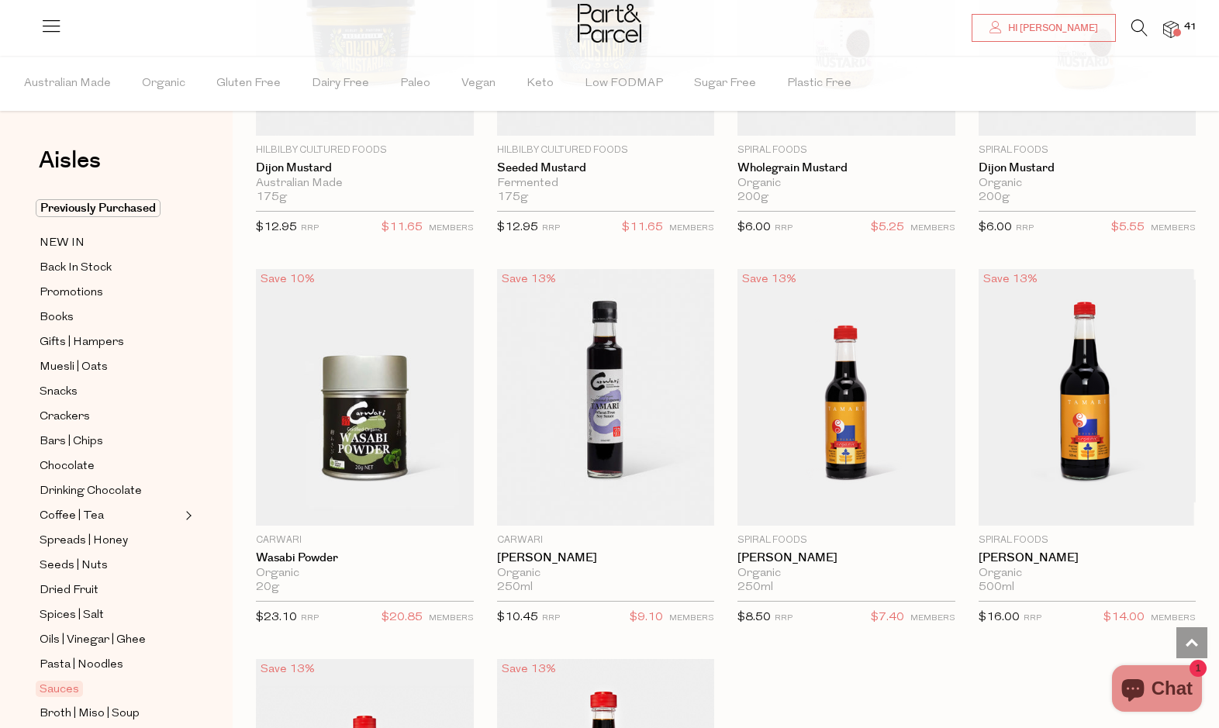
scroll to position [4476, 1]
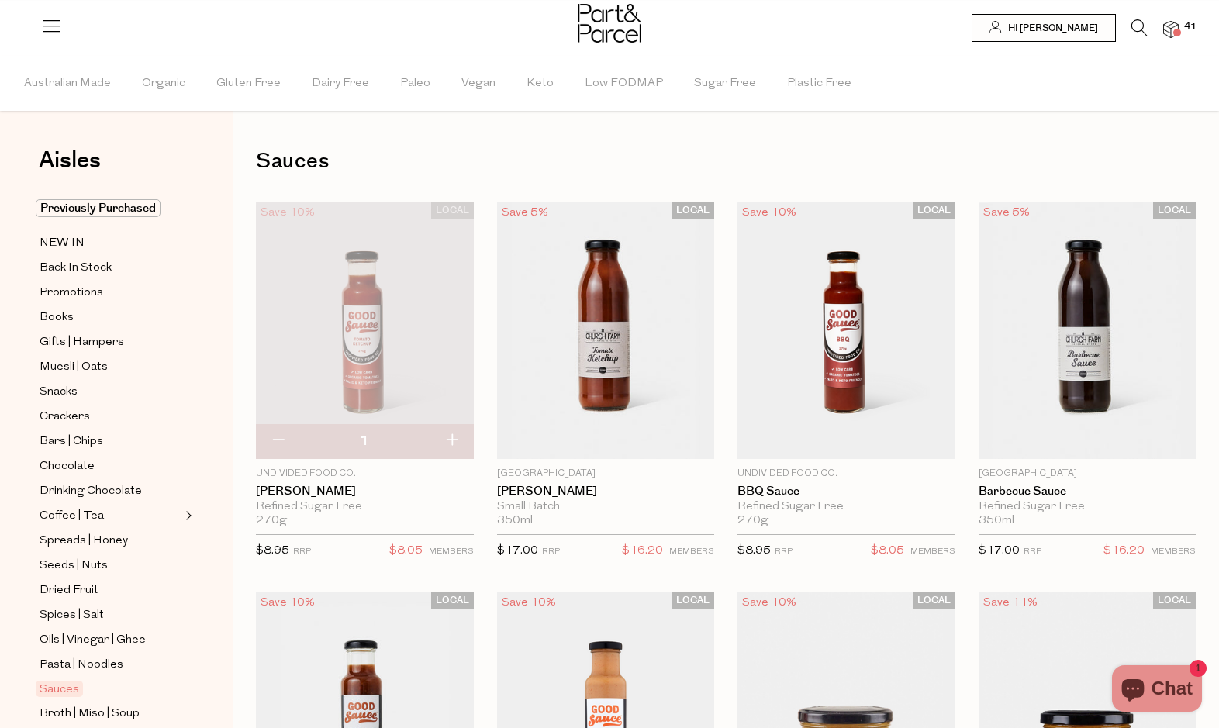
click at [1170, 25] on img at bounding box center [1171, 30] width 16 height 18
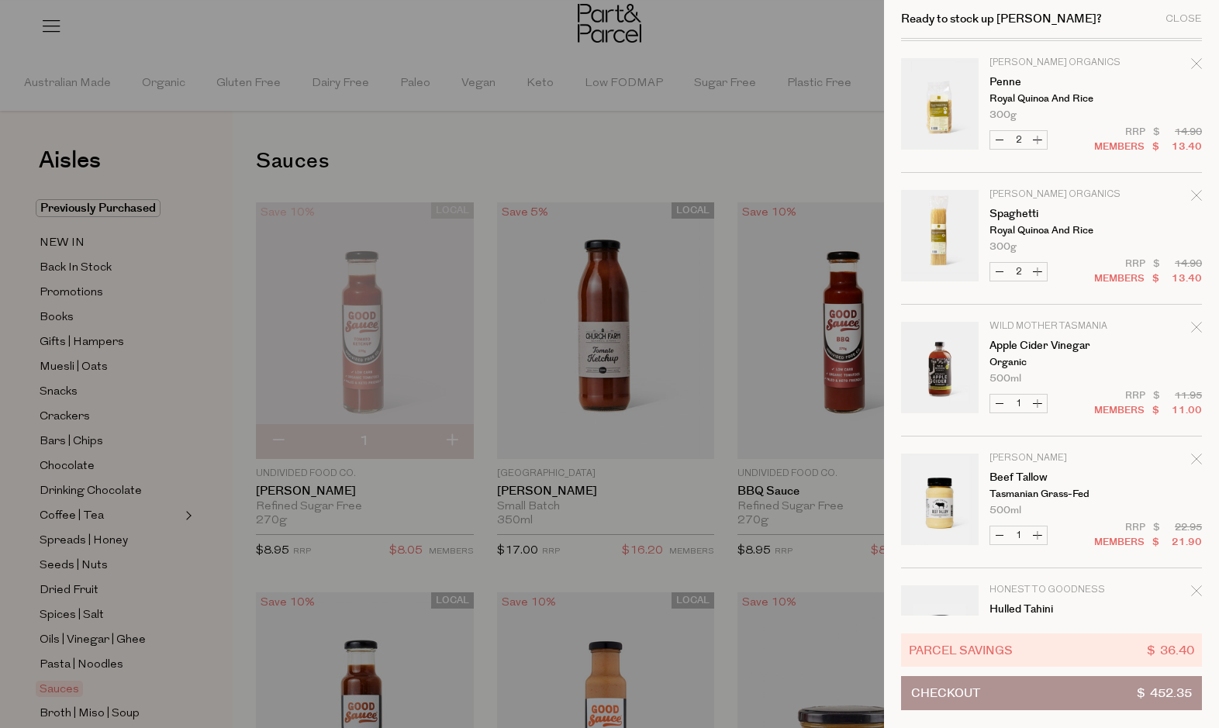
scroll to position [660, 0]
click at [742, 150] on div at bounding box center [609, 364] width 1219 height 728
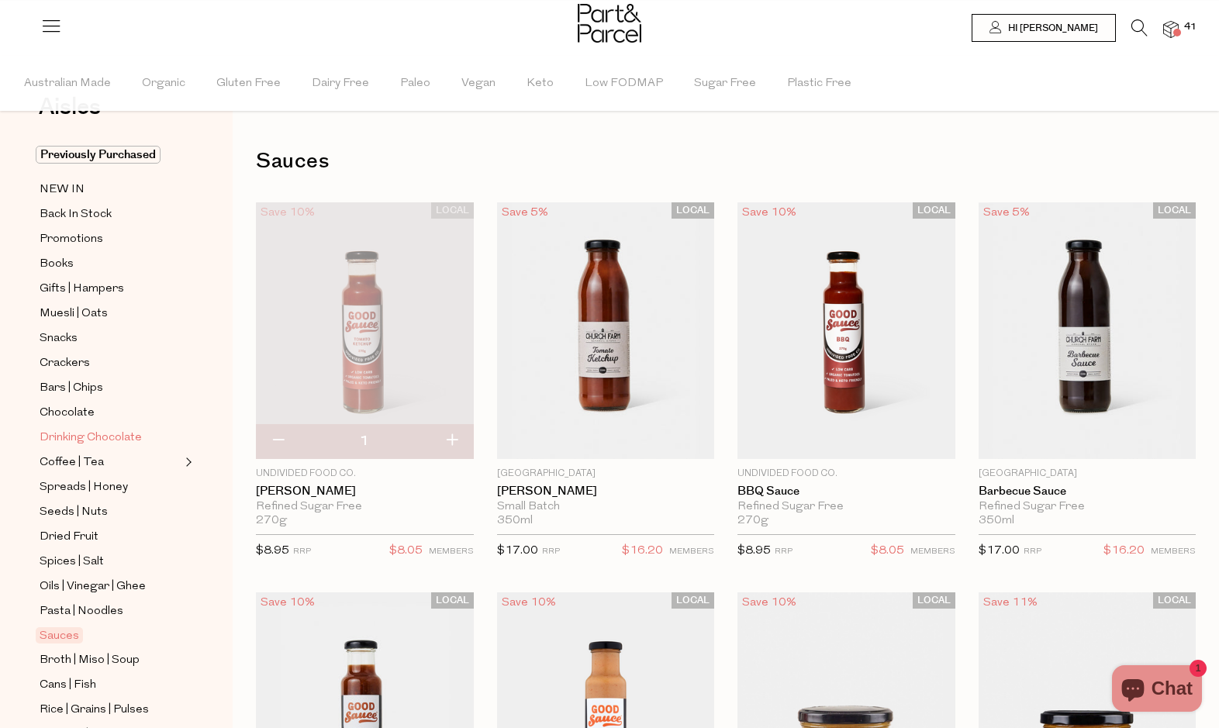
scroll to position [58, 0]
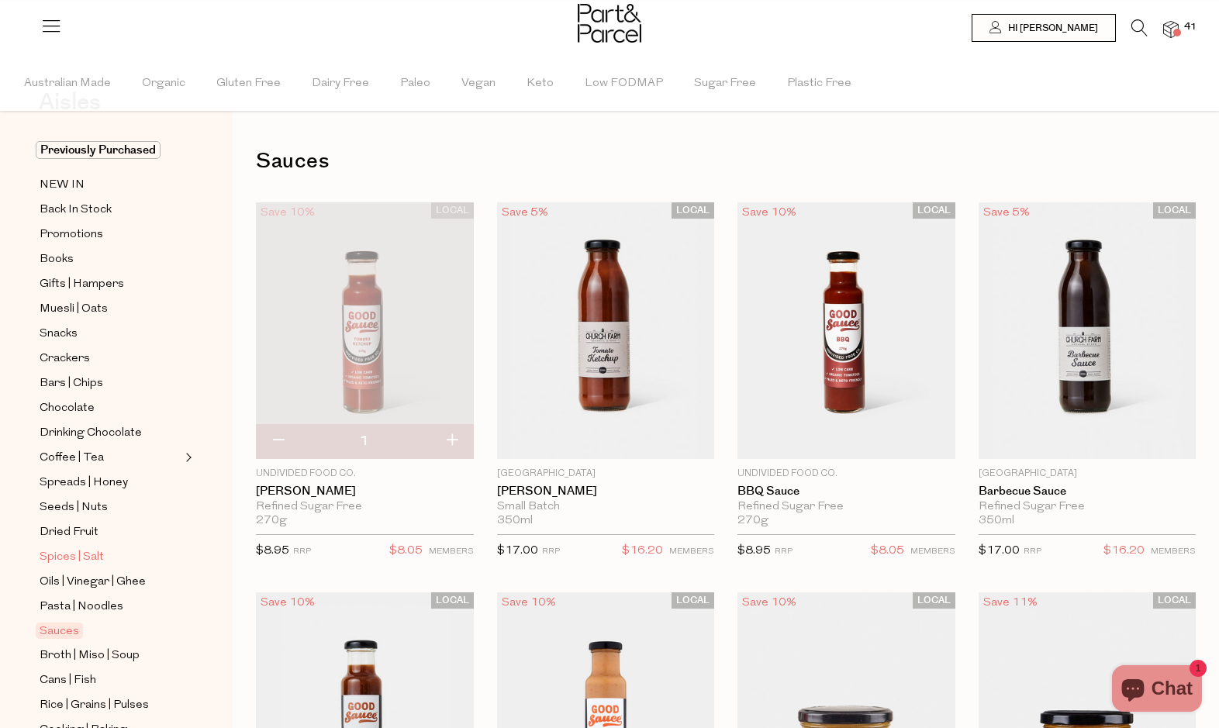
click at [83, 560] on span "Spices | Salt" at bounding box center [72, 557] width 64 height 19
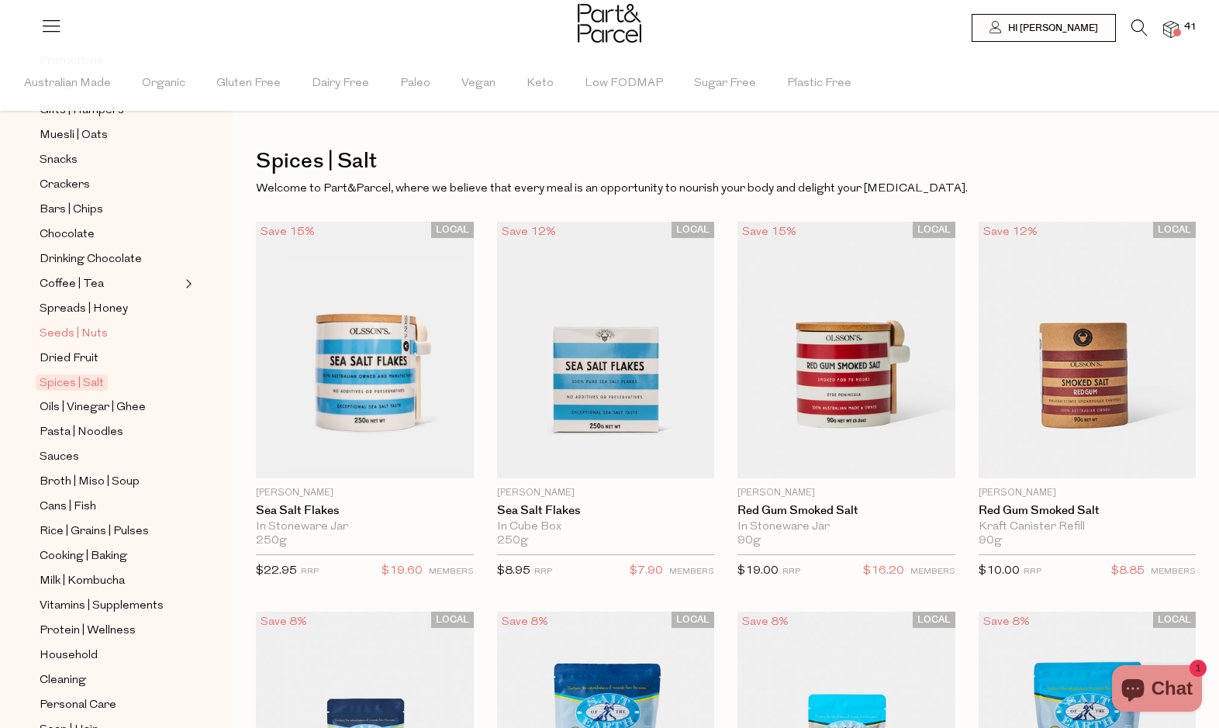
scroll to position [347, 0]
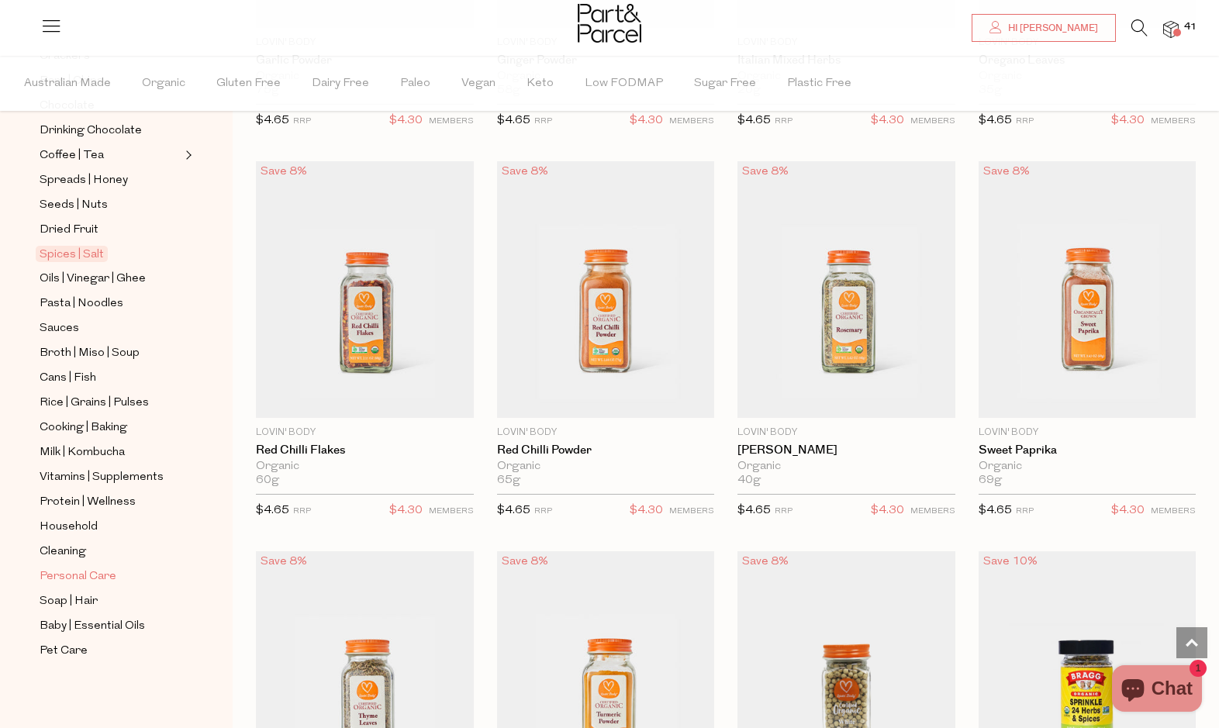
scroll to position [361, 0]
click at [81, 399] on span "Rice | Grains | Pulses" at bounding box center [94, 403] width 109 height 19
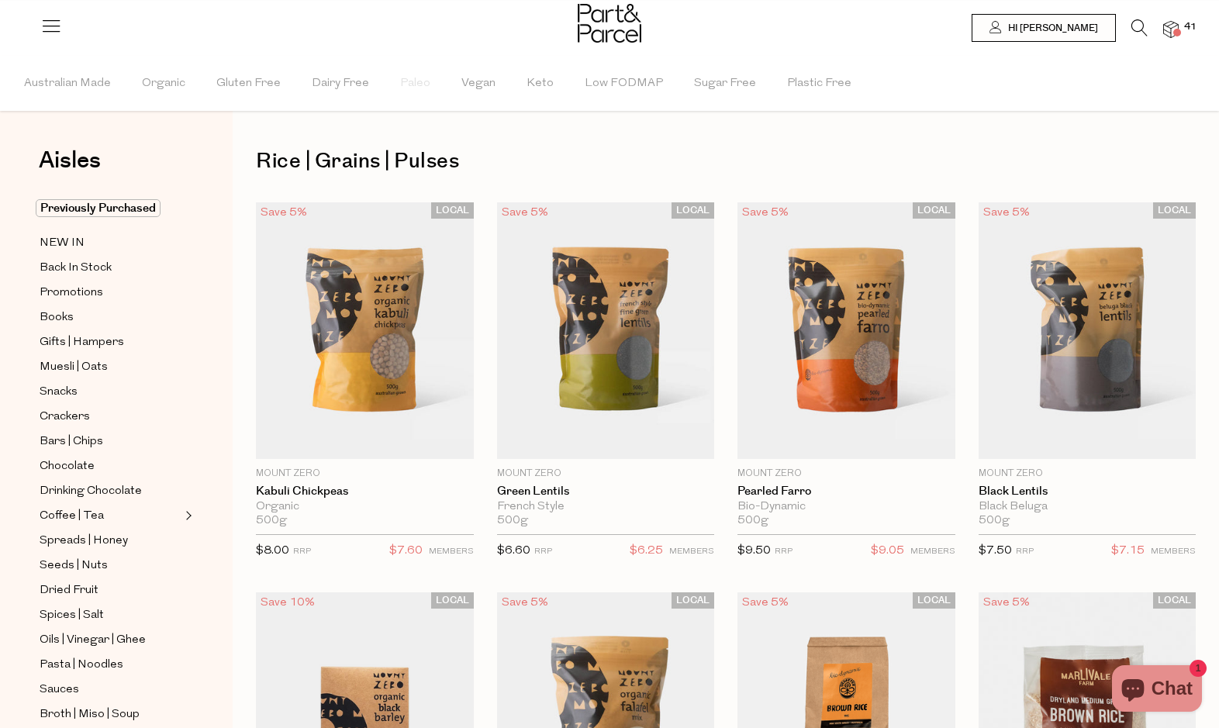
click at [1169, 29] on img at bounding box center [1171, 30] width 16 height 18
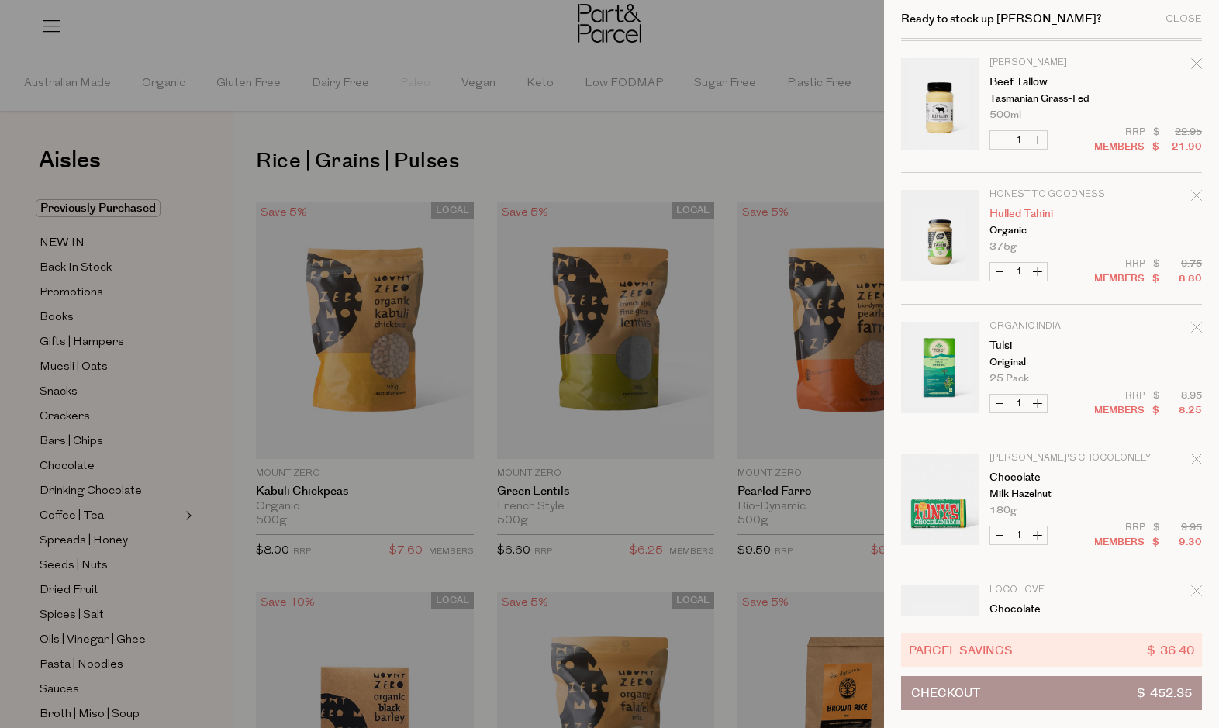
scroll to position [1081, 0]
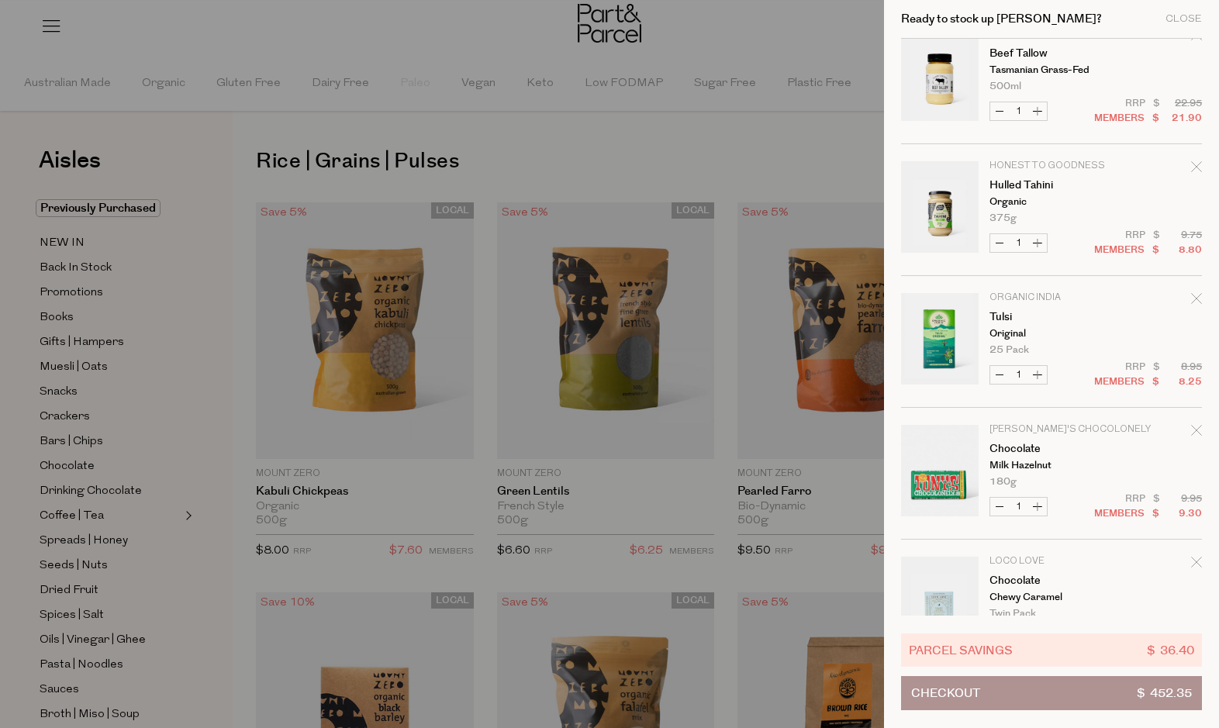
click at [1196, 167] on icon "Remove Hulled Tahini" at bounding box center [1196, 166] width 11 height 11
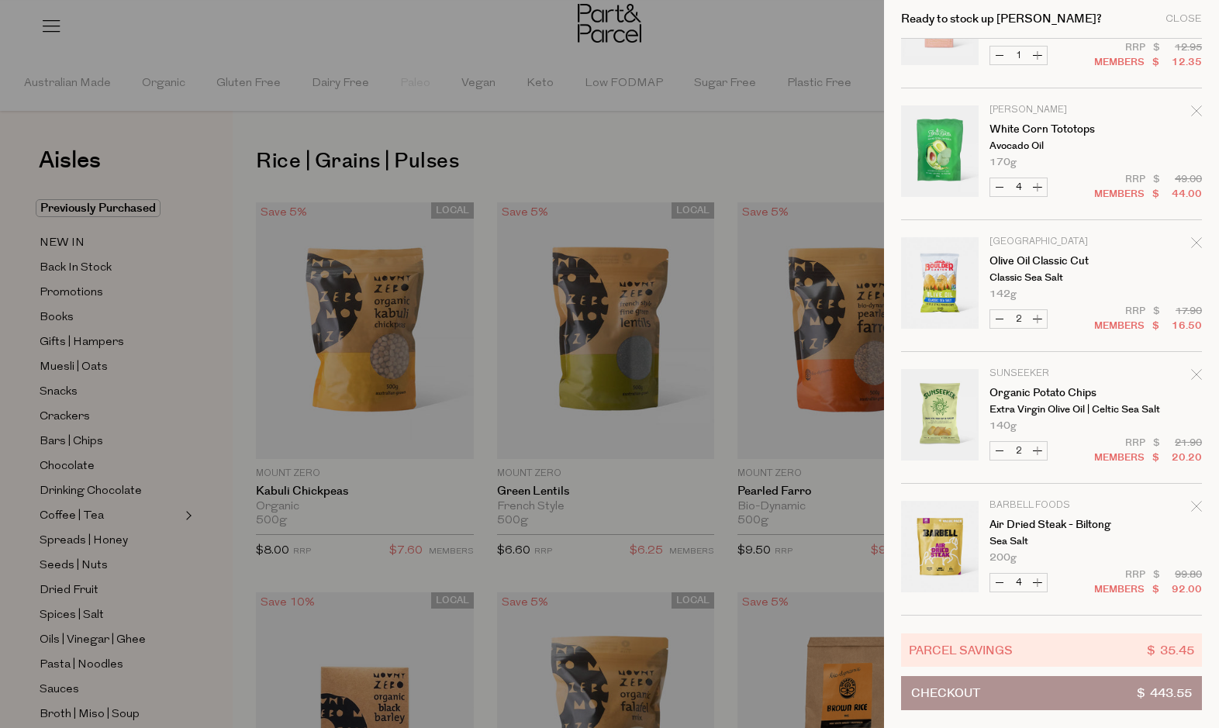
scroll to position [1928, 0]
click at [1122, 694] on button "Checkout $ 443.55" at bounding box center [1051, 693] width 301 height 34
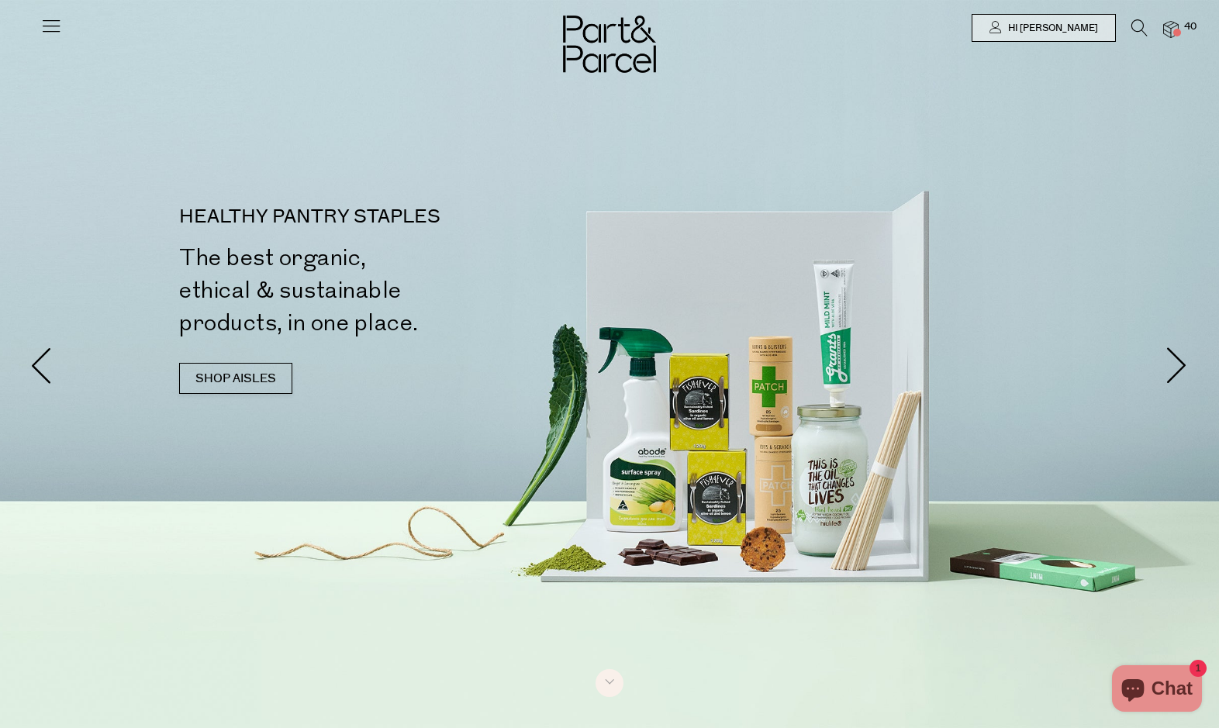
click at [1174, 29] on span at bounding box center [1178, 33] width 8 height 8
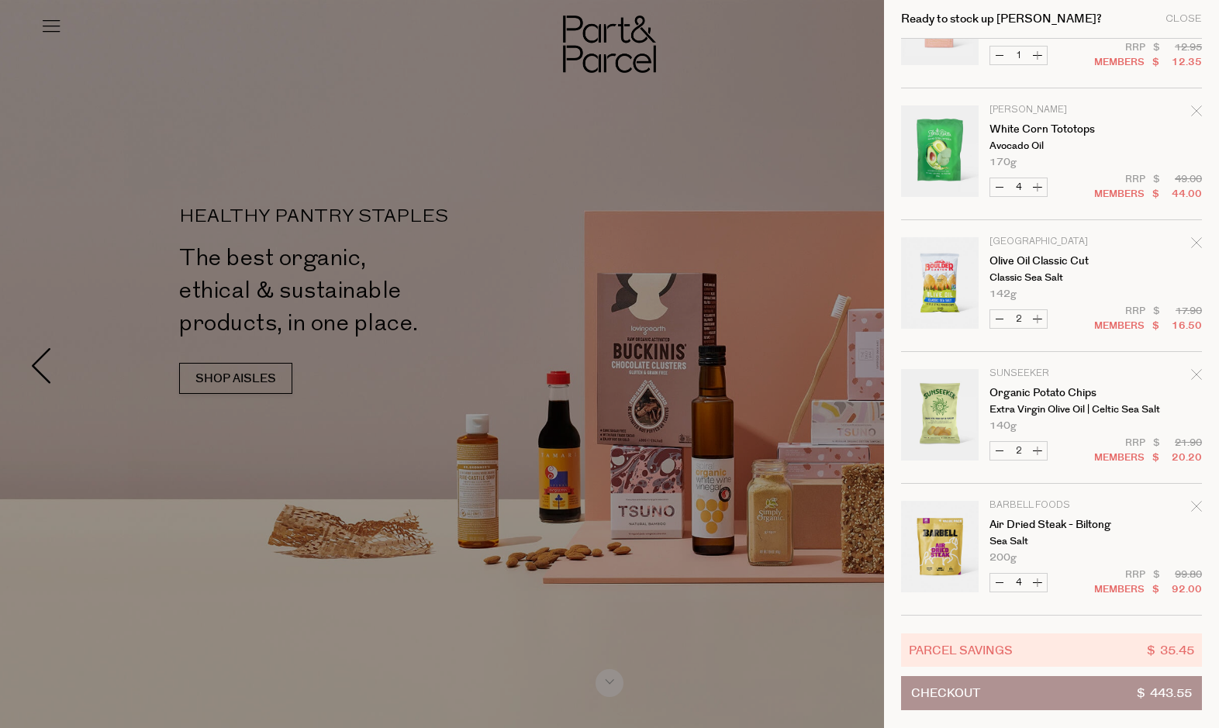
scroll to position [1928, 0]
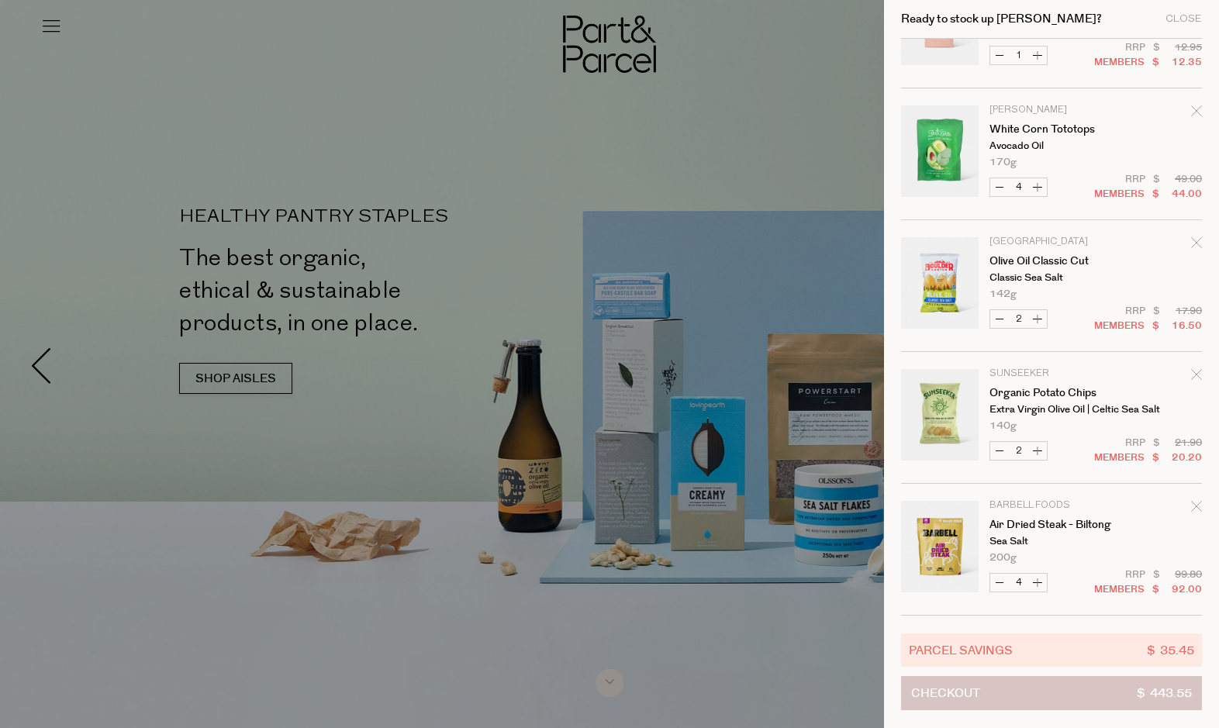
click at [1119, 693] on button "Checkout $ 443.55" at bounding box center [1051, 693] width 301 height 34
